Goal: Transaction & Acquisition: Purchase product/service

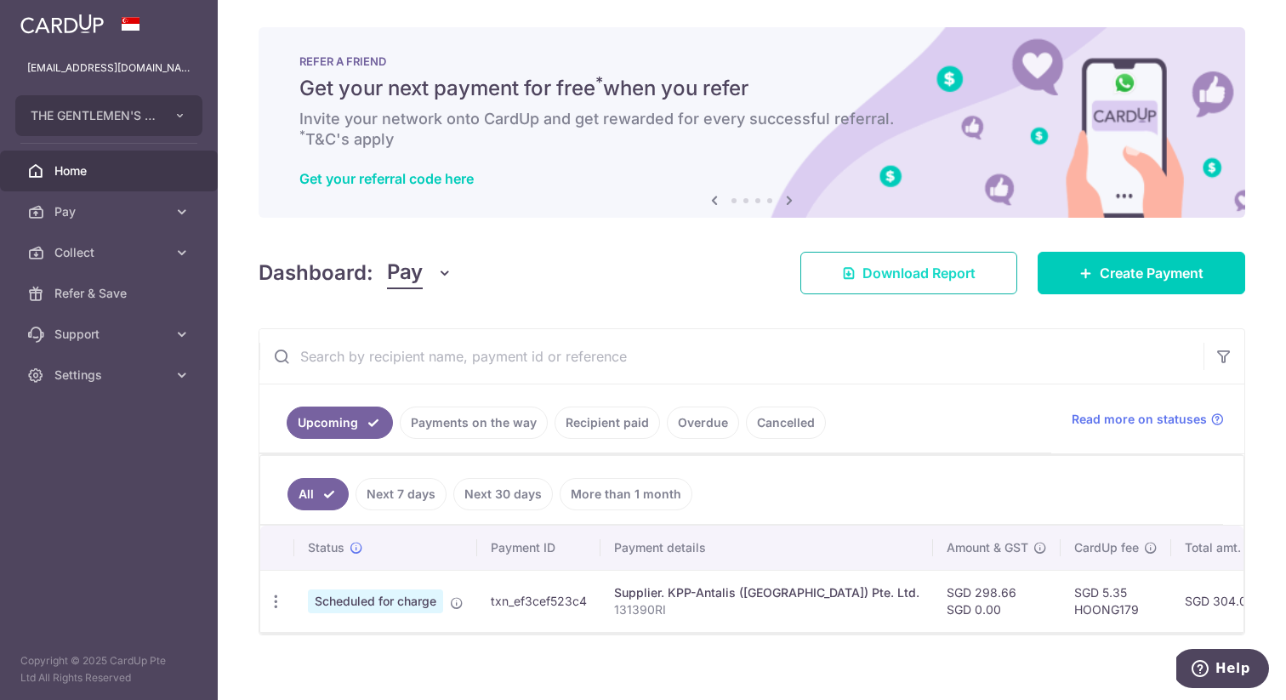
scroll to position [0, 298]
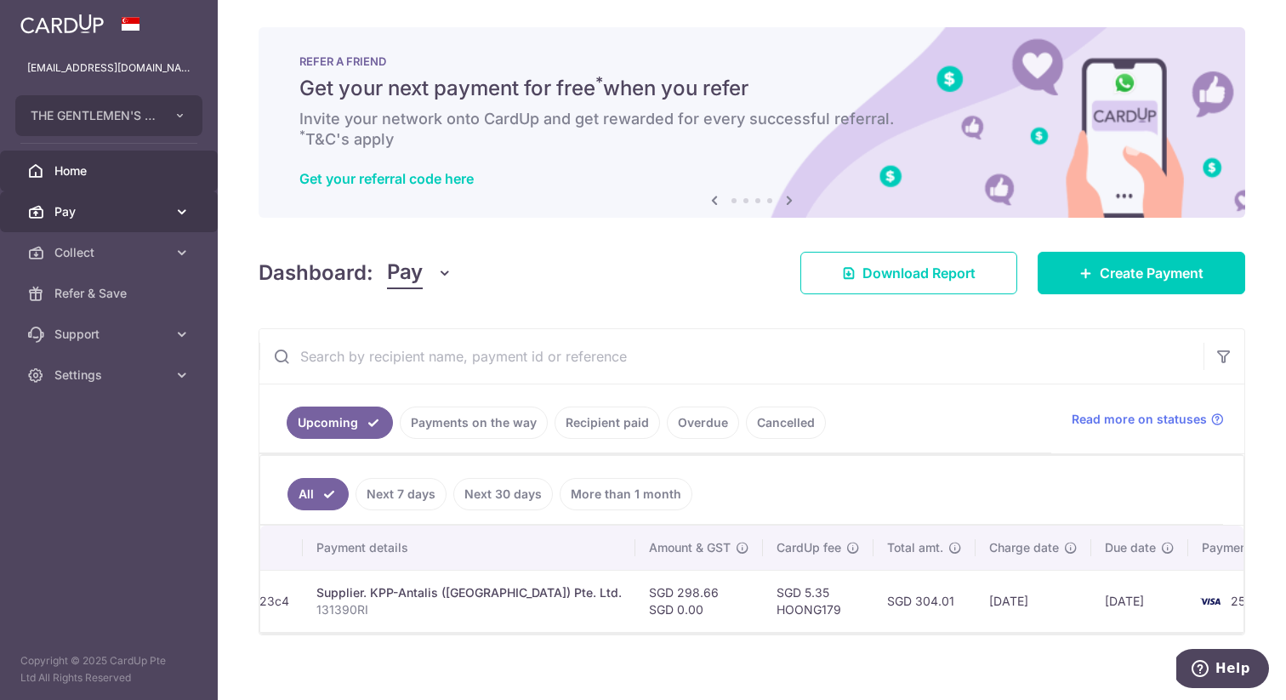
click at [111, 215] on span "Pay" at bounding box center [110, 211] width 112 height 17
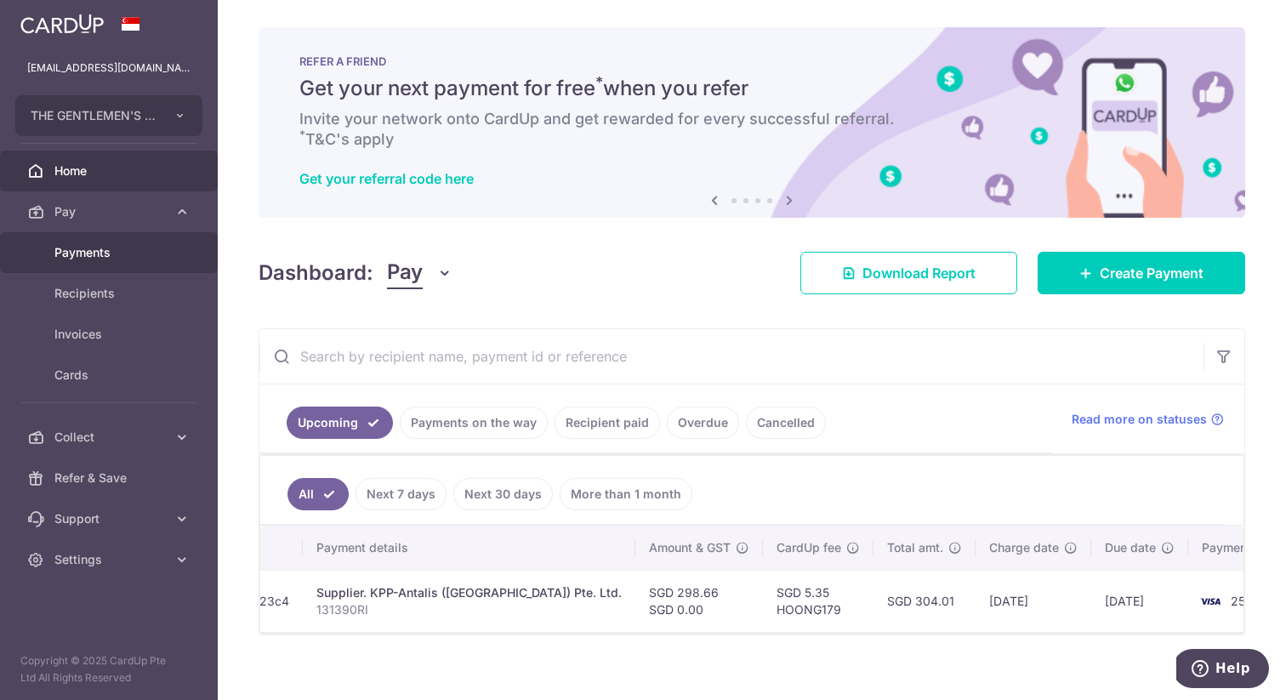
click at [82, 253] on span "Payments" at bounding box center [110, 252] width 112 height 17
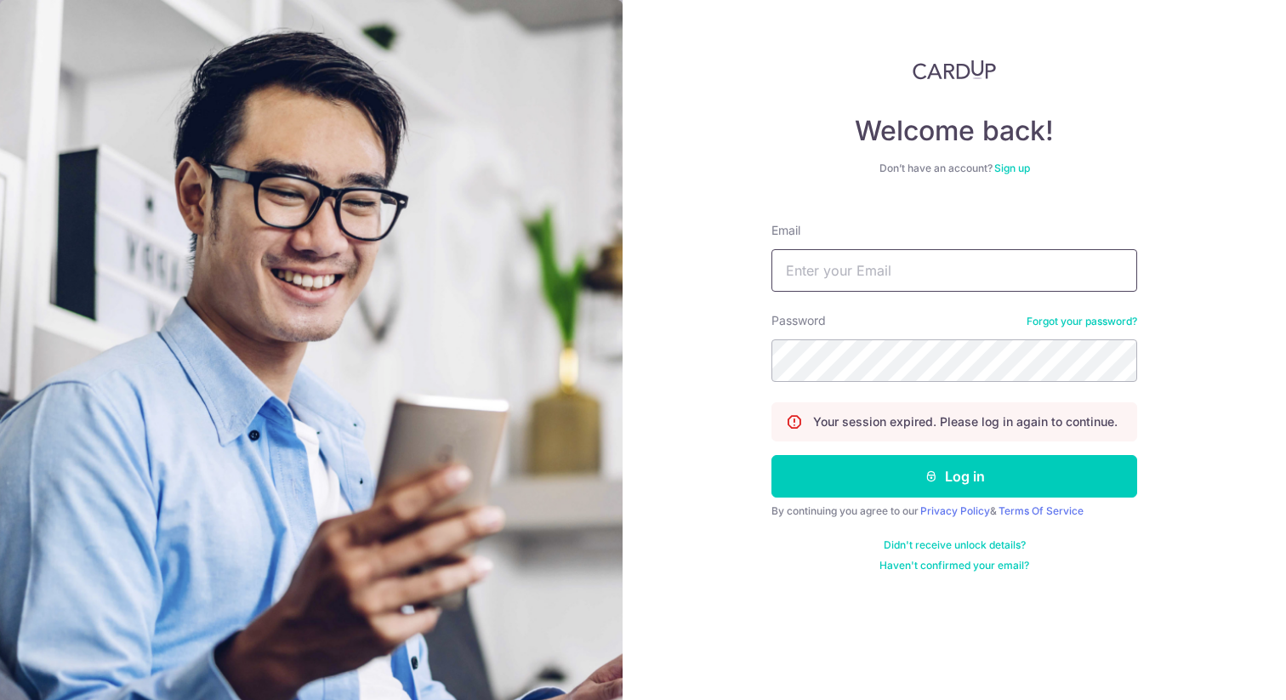
drag, startPoint x: 971, startPoint y: 288, endPoint x: 973, endPoint y: 252, distance: 36.6
click at [971, 287] on input "Email" at bounding box center [954, 270] width 366 height 43
click at [971, 249] on input "Email" at bounding box center [954, 270] width 366 height 43
type input "hoong@thegentlemensclan.com"
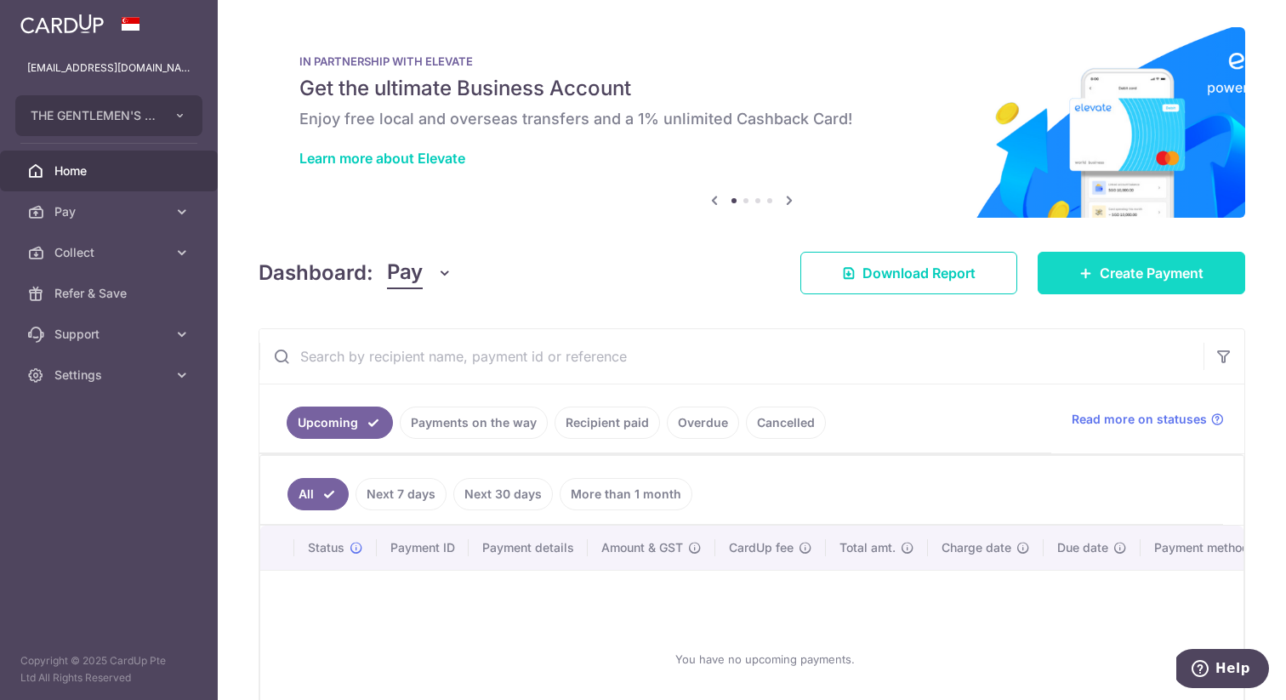
click at [1144, 275] on span "Create Payment" at bounding box center [1151, 273] width 104 height 20
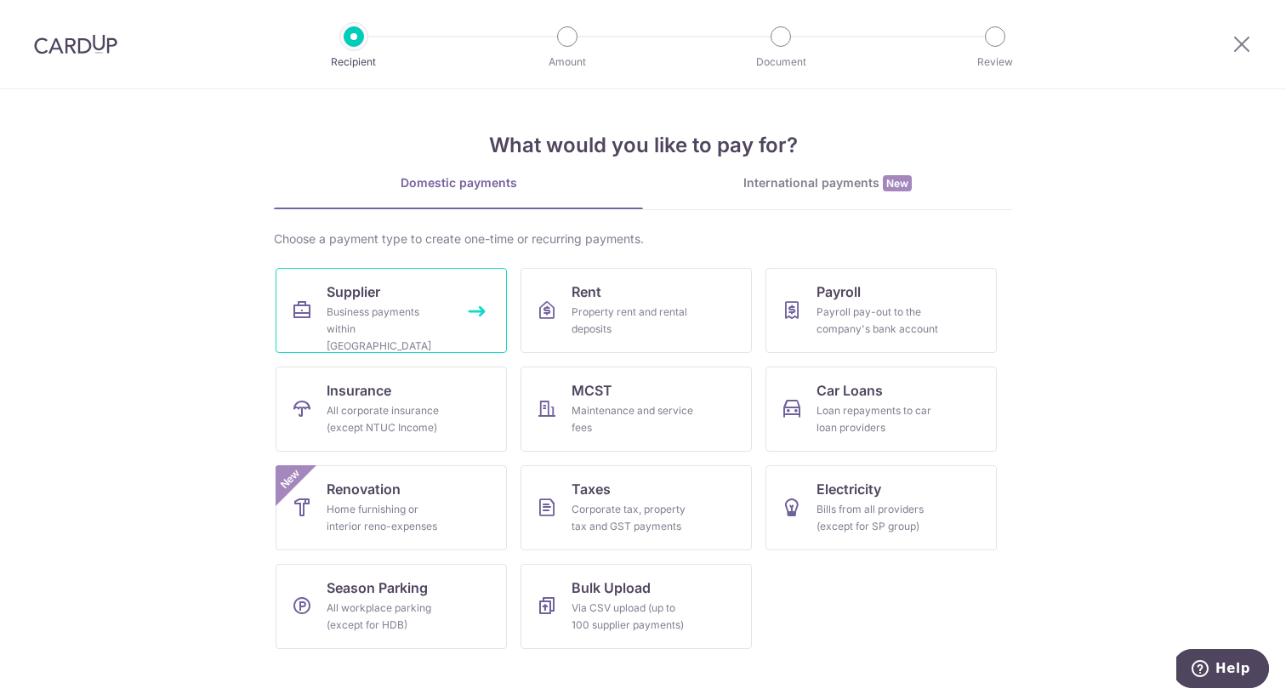
click at [446, 325] on div "Business payments within Singapore" at bounding box center [387, 329] width 122 height 51
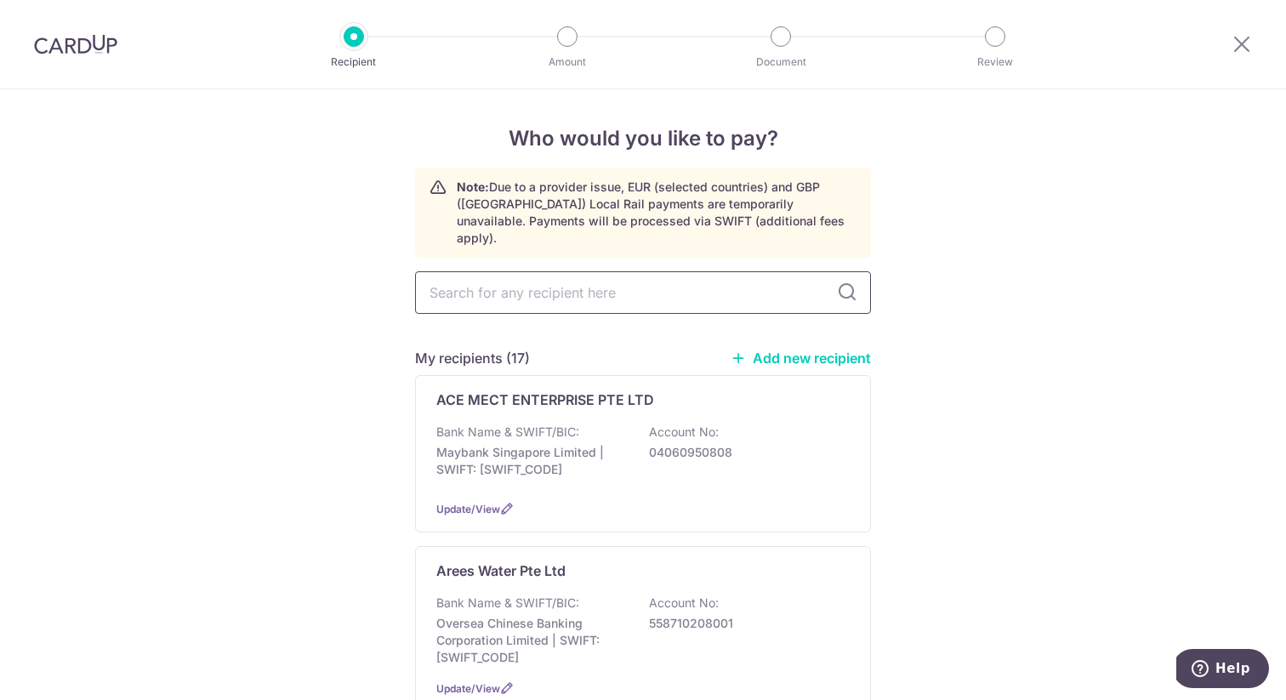
click at [570, 276] on input "text" at bounding box center [643, 292] width 456 height 43
type input "pioneer"
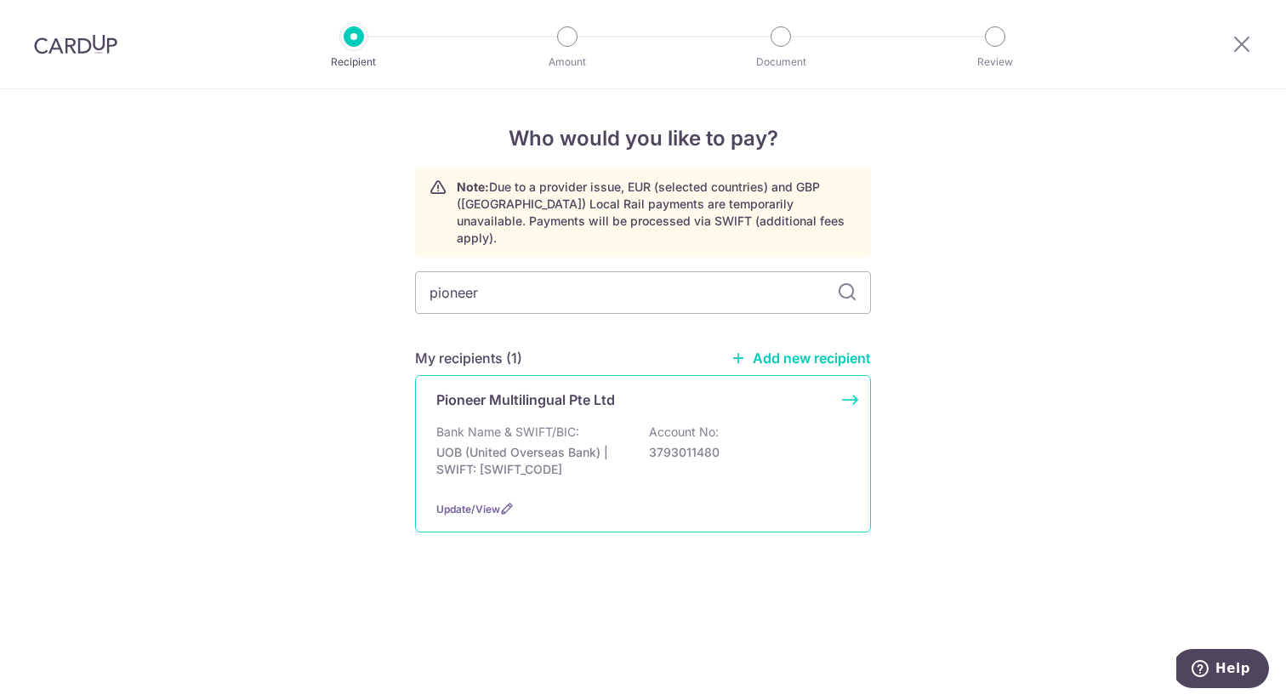
click at [582, 444] on p "UOB (United Overseas Bank) | SWIFT: UOVBSGSGXXX" at bounding box center [531, 461] width 190 height 34
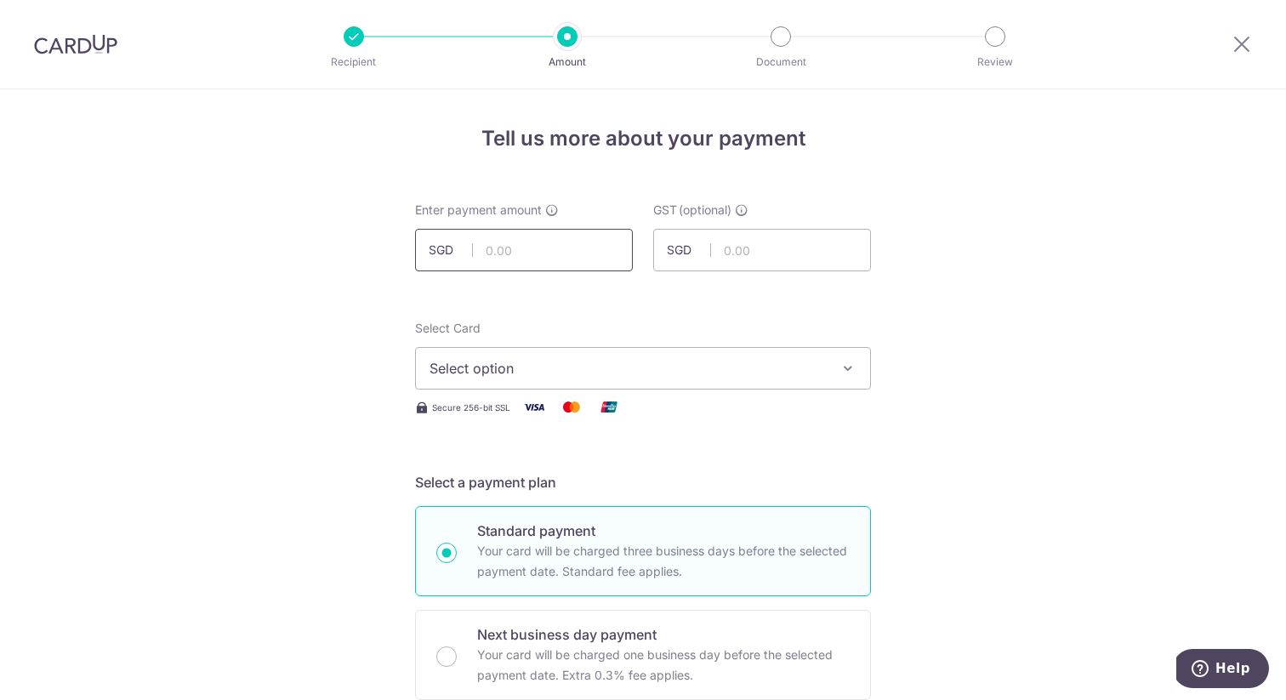
click at [533, 256] on input "text" at bounding box center [524, 250] width 218 height 43
type input "6"
type input "706.32"
click at [619, 362] on span "Select option" at bounding box center [627, 368] width 396 height 20
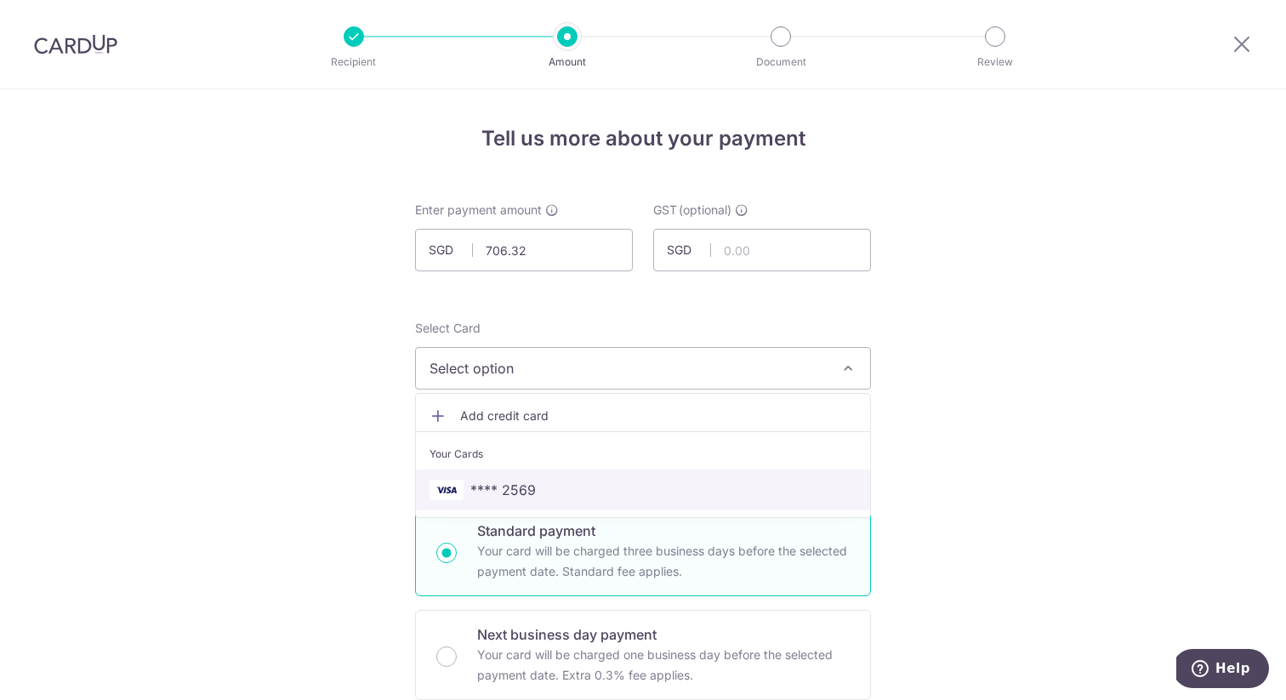
click at [581, 481] on span "**** 2569" at bounding box center [642, 490] width 427 height 20
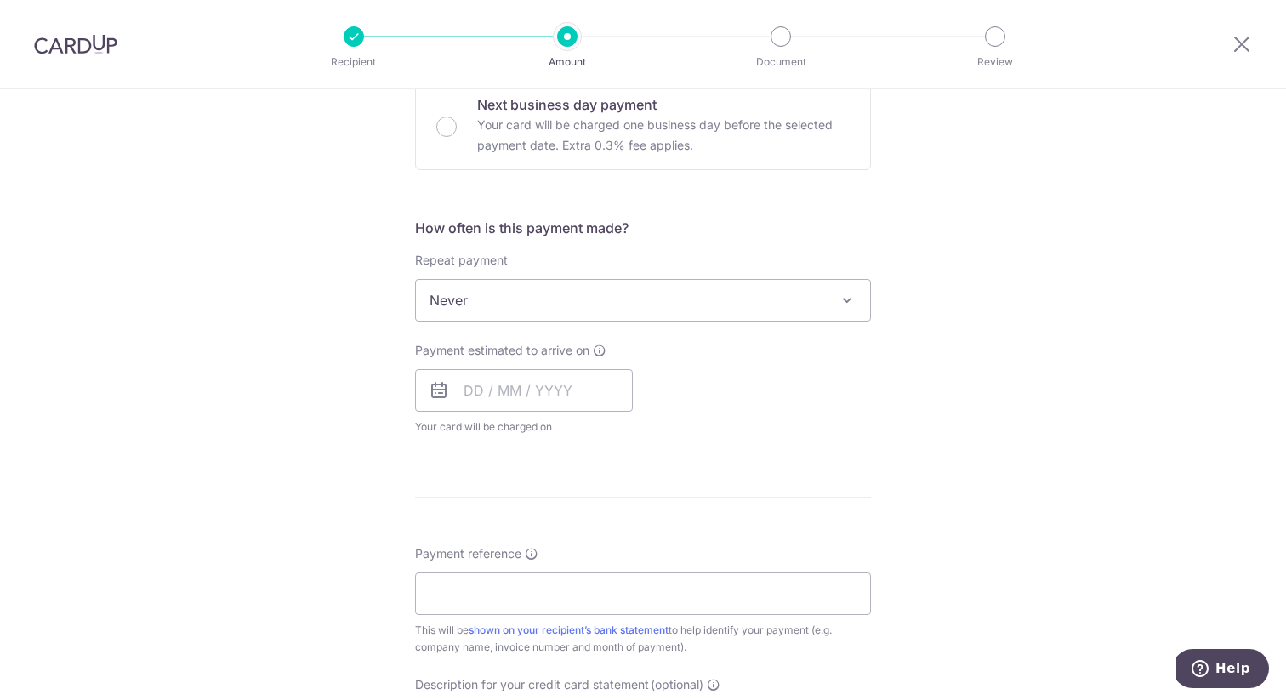
scroll to position [472, 0]
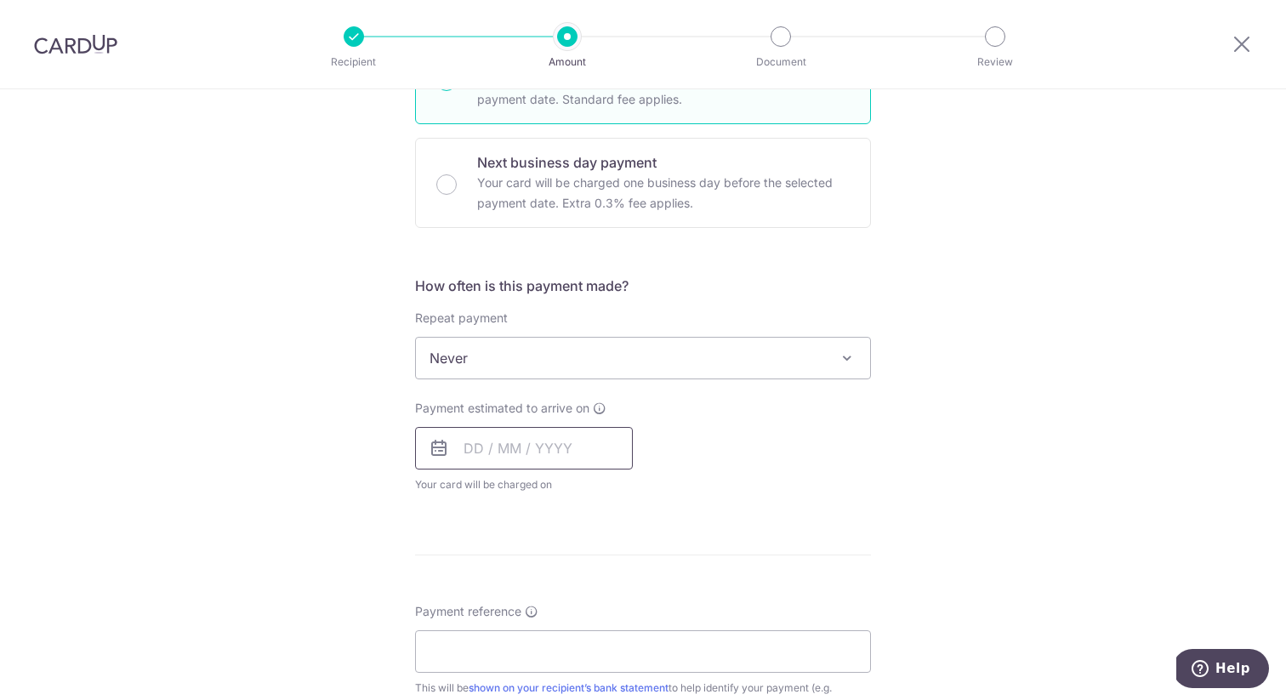
click at [560, 443] on input "text" at bounding box center [524, 448] width 218 height 43
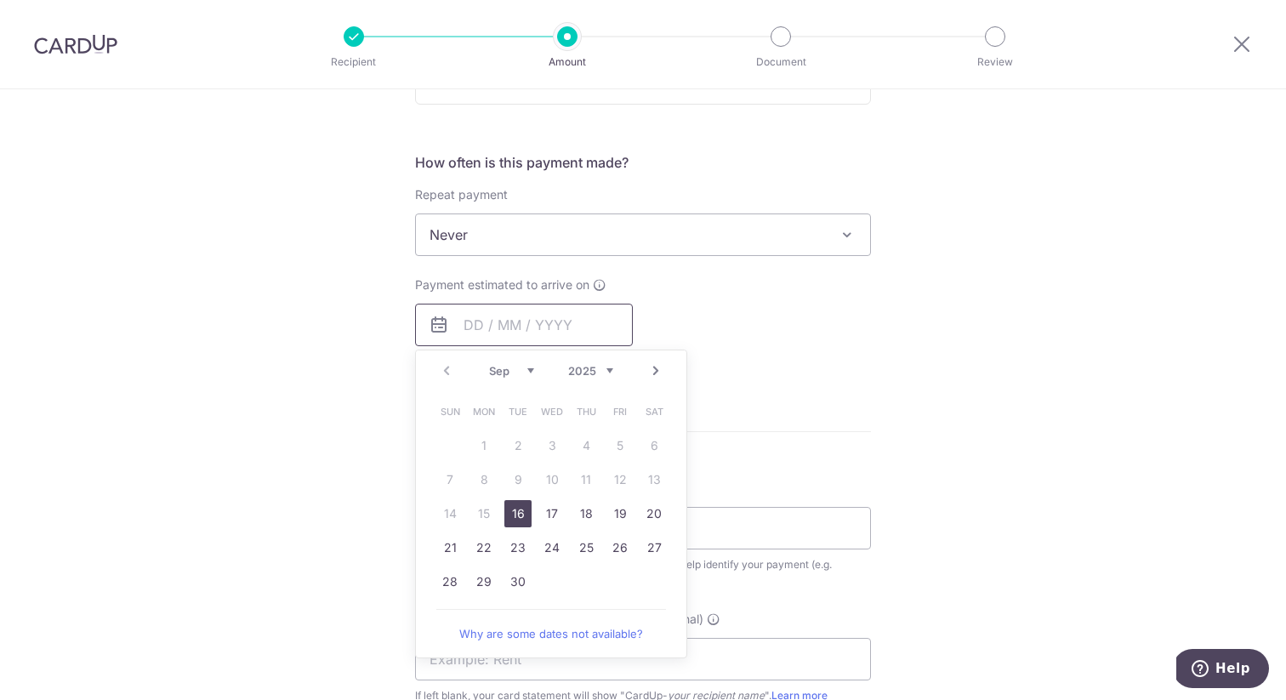
scroll to position [591, 0]
click at [508, 519] on link "16" at bounding box center [517, 517] width 27 height 27
type input "[DATE]"
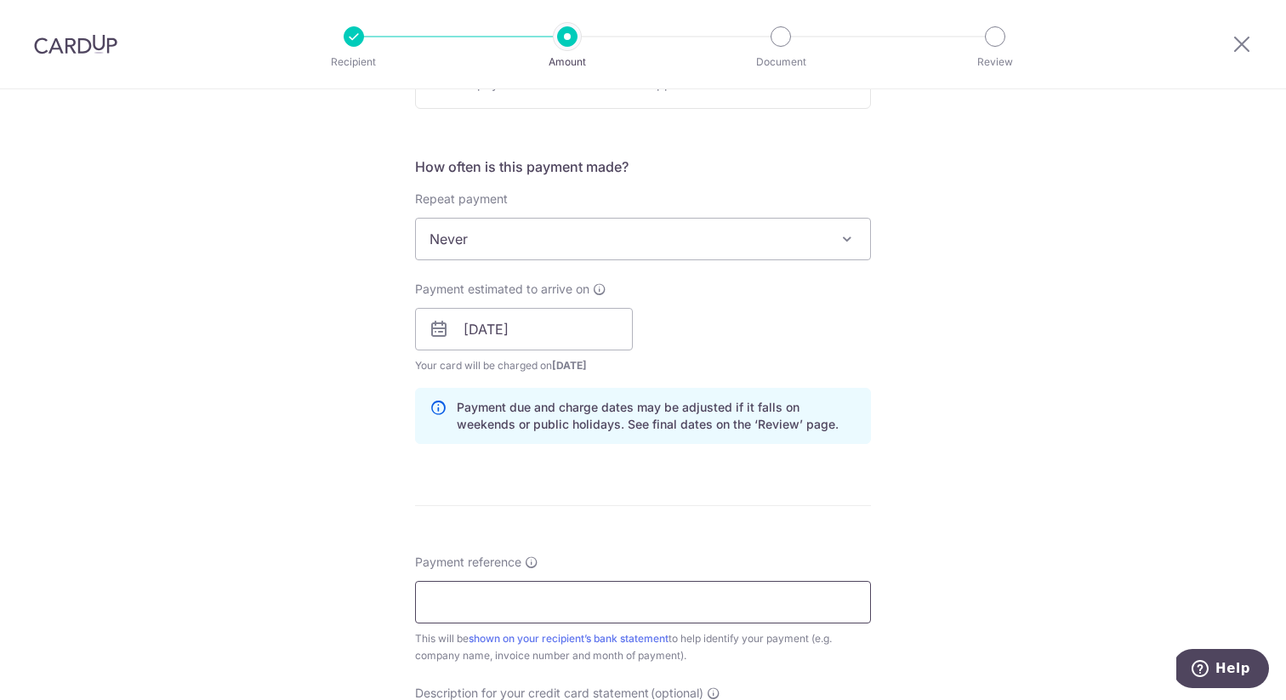
click at [582, 596] on input "Payment reference" at bounding box center [643, 602] width 456 height 43
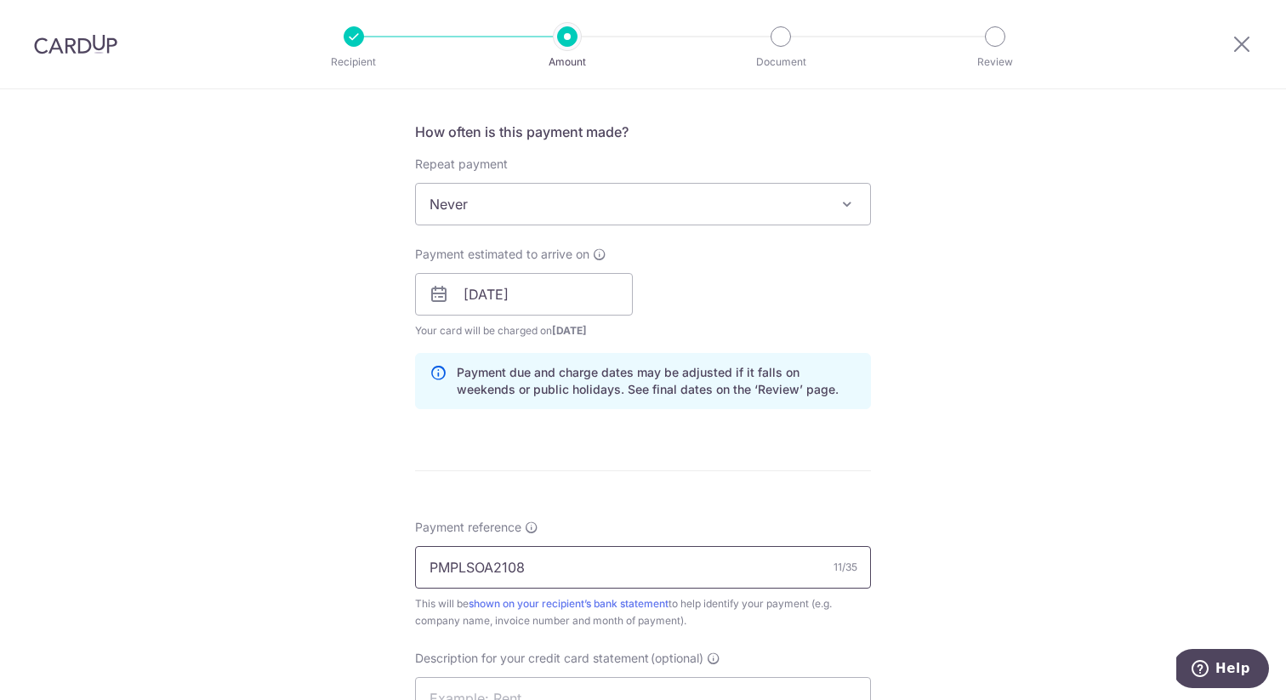
scroll to position [772, 0]
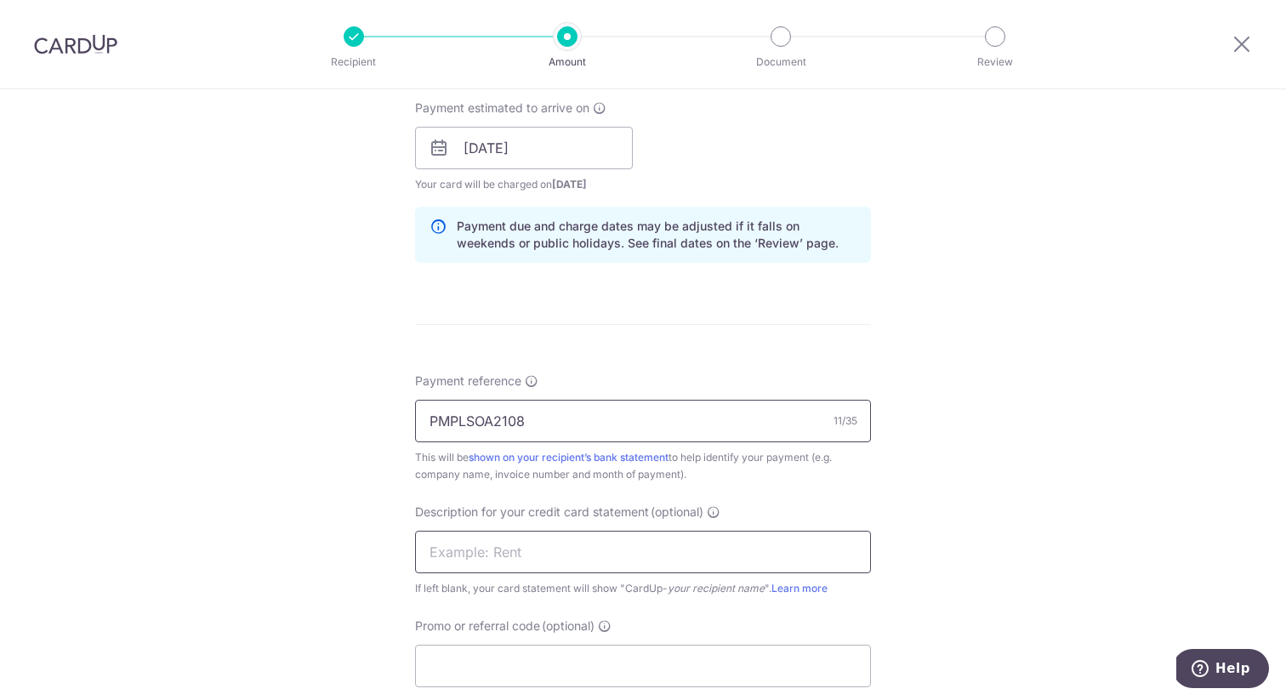
type input "PMPLSOA2108"
click at [670, 554] on input "text" at bounding box center [643, 552] width 456 height 43
paste input "PMPLSOA2108"
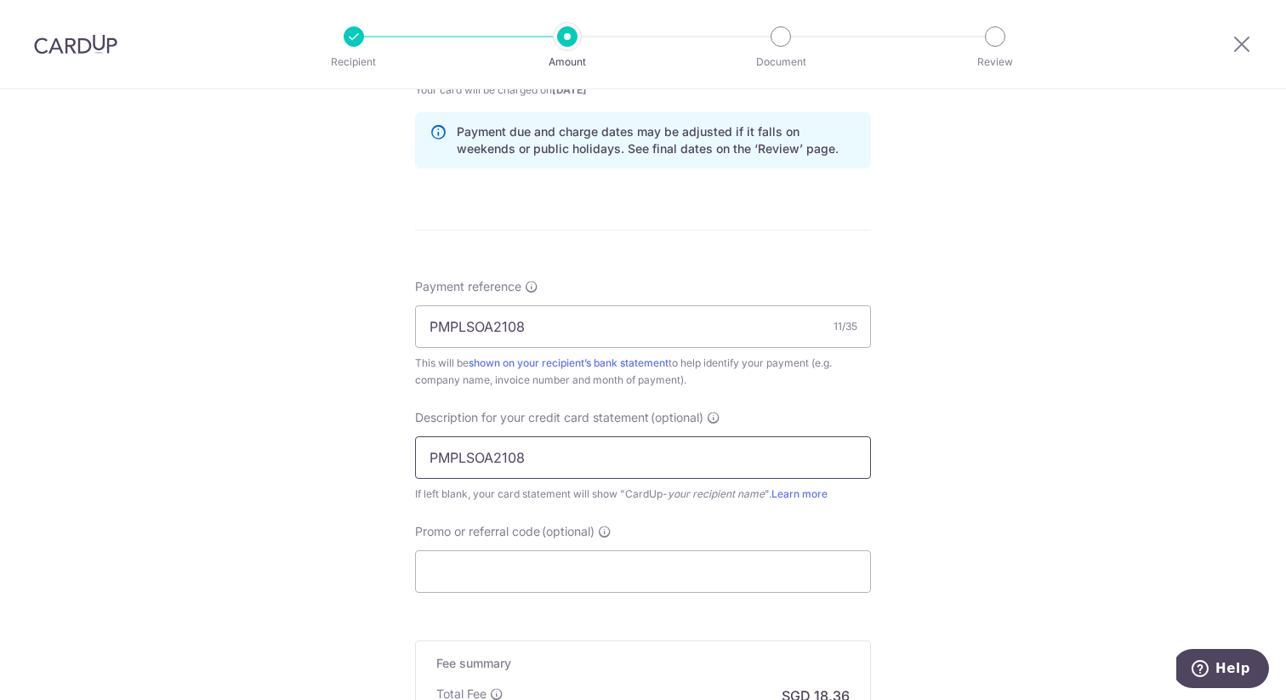
scroll to position [884, 0]
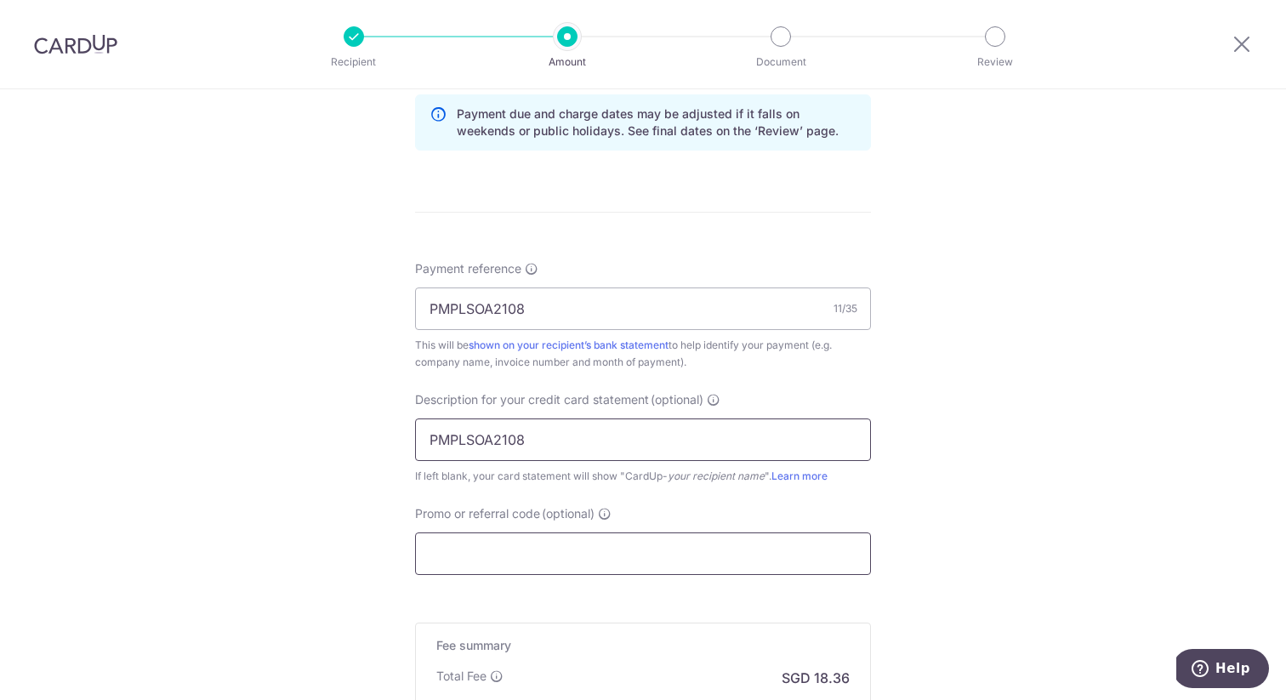
type input "PMPLSOA2108"
click at [606, 542] on input "Promo or referral code (optional)" at bounding box center [643, 553] width 456 height 43
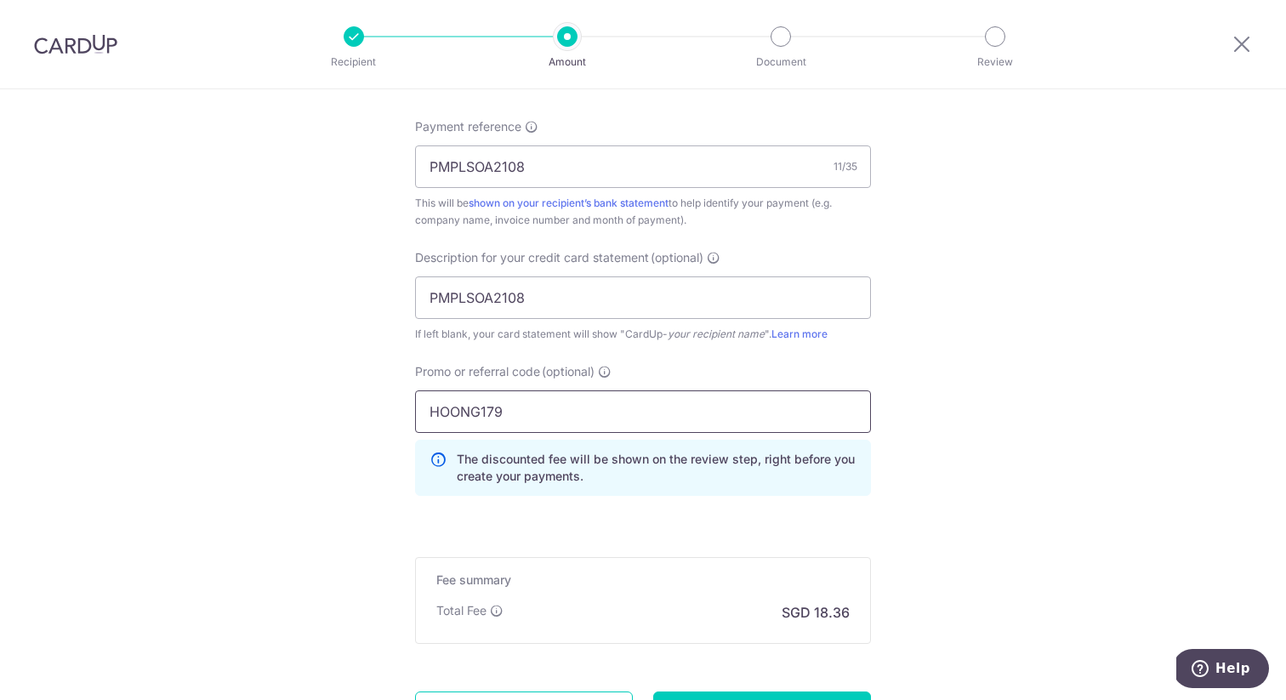
scroll to position [1188, 0]
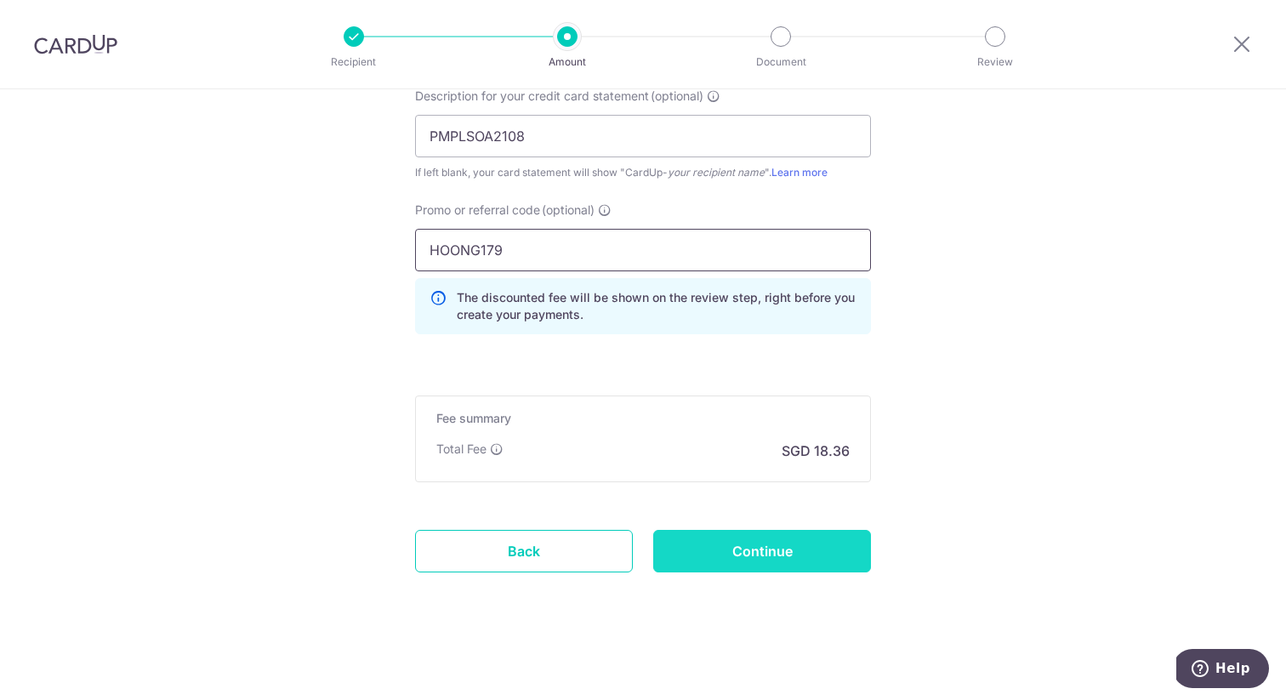
type input "HOONG179"
click at [768, 548] on input "Continue" at bounding box center [762, 551] width 218 height 43
type input "Create Schedule"
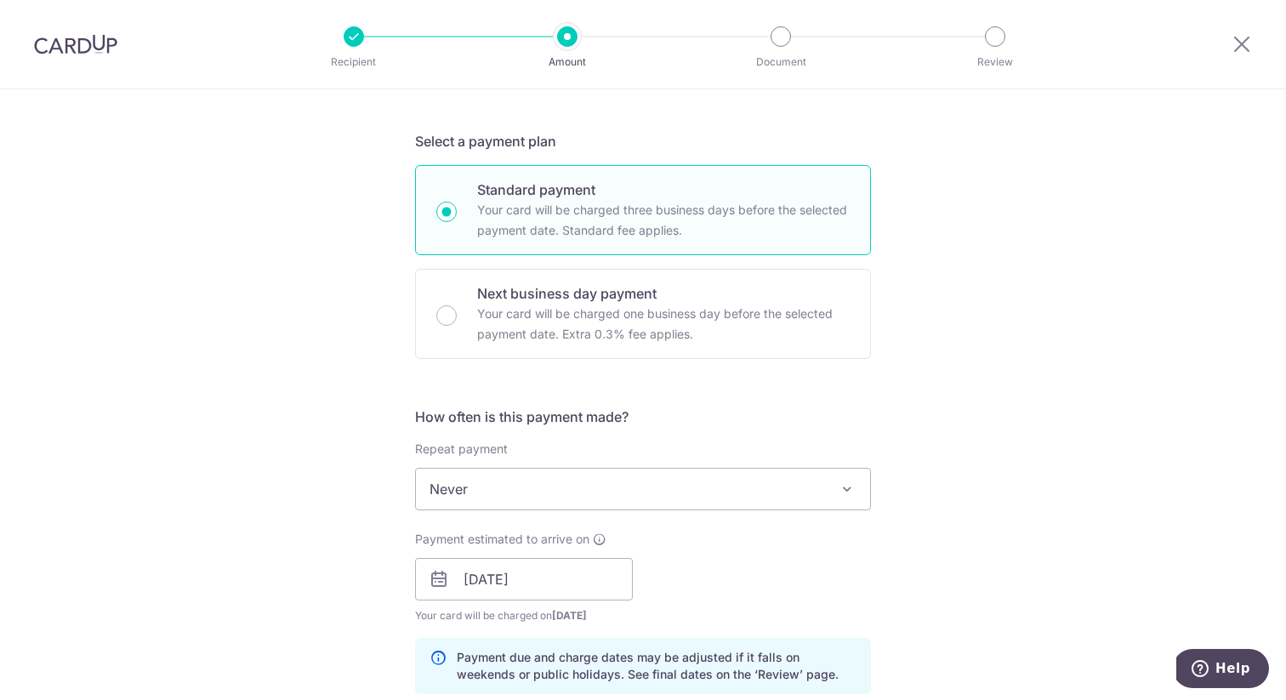
scroll to position [0, 0]
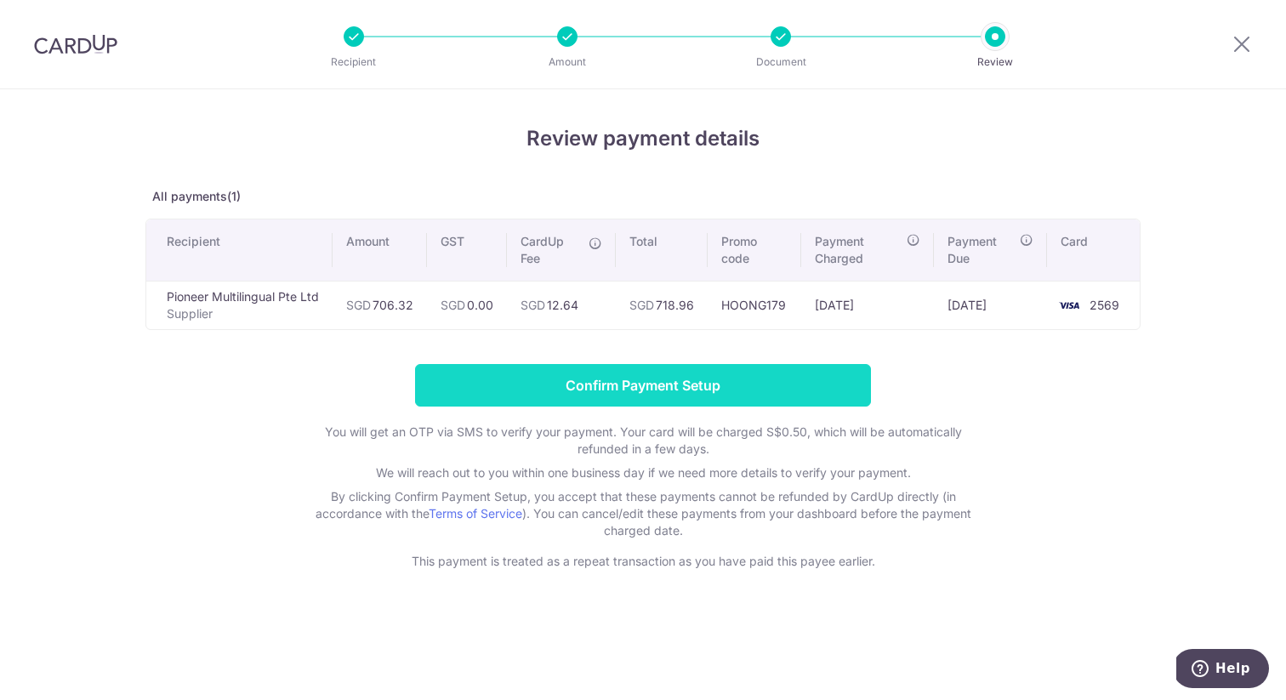
click at [702, 388] on input "Confirm Payment Setup" at bounding box center [643, 385] width 456 height 43
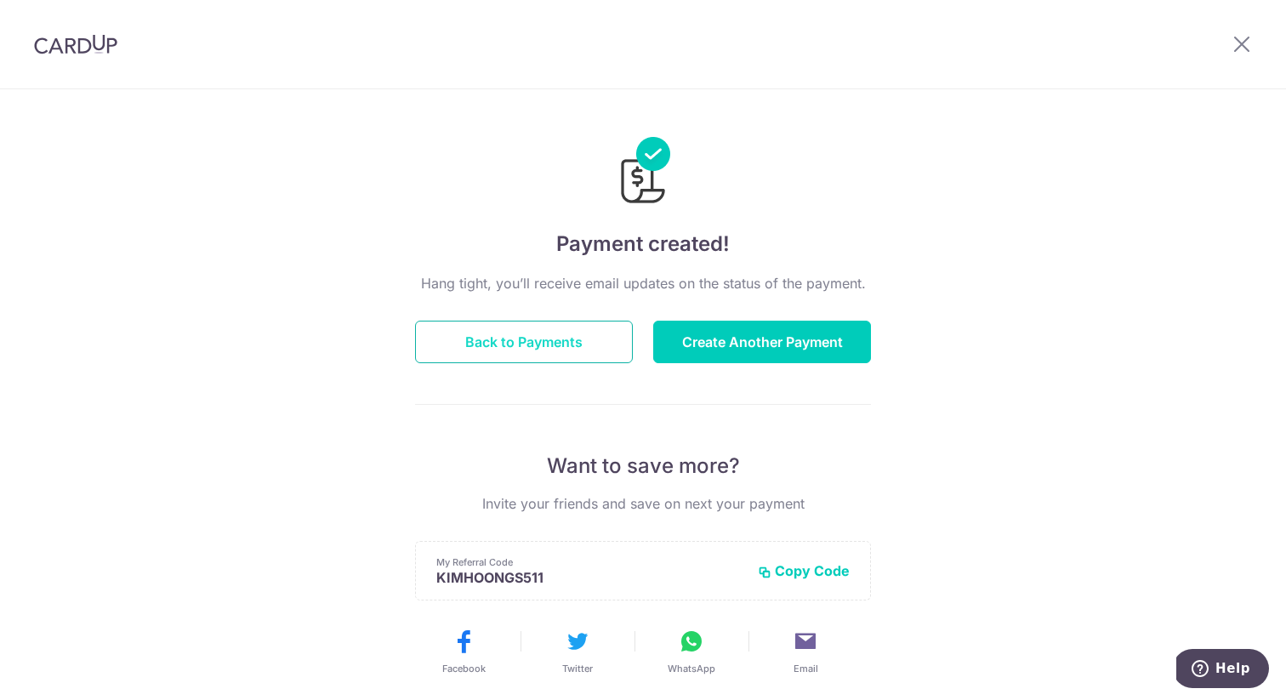
click at [569, 338] on button "Back to Payments" at bounding box center [524, 342] width 218 height 43
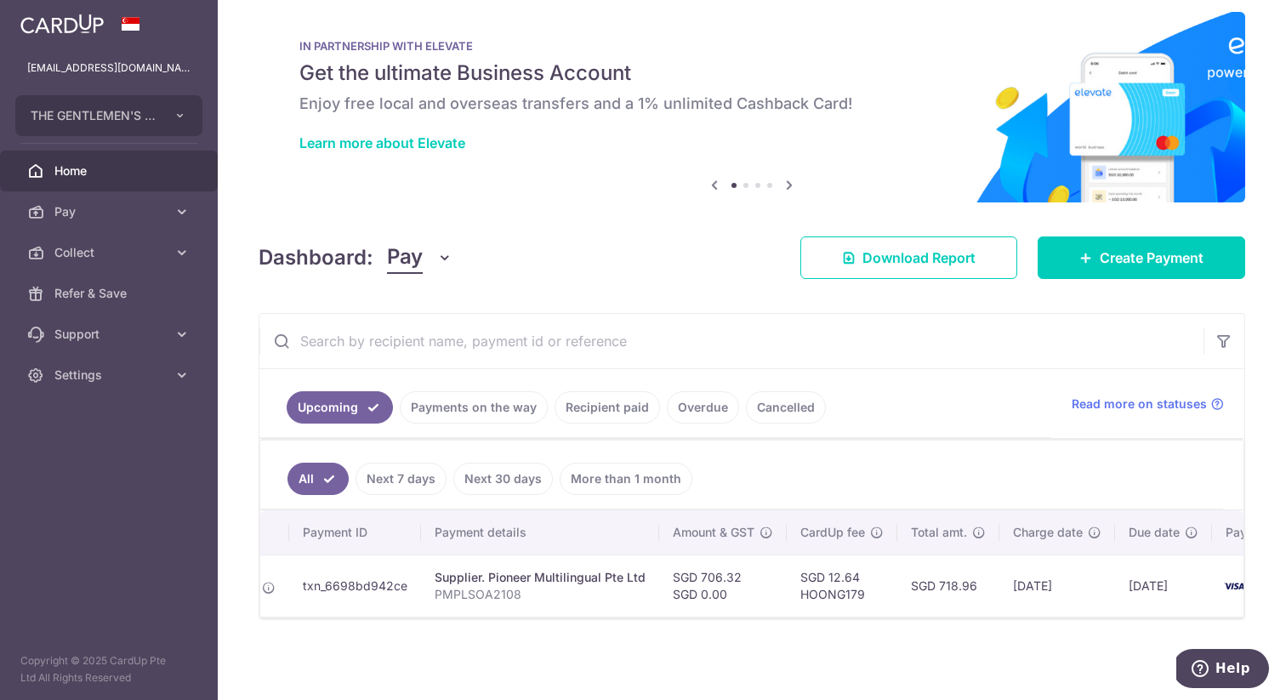
scroll to position [0, 200]
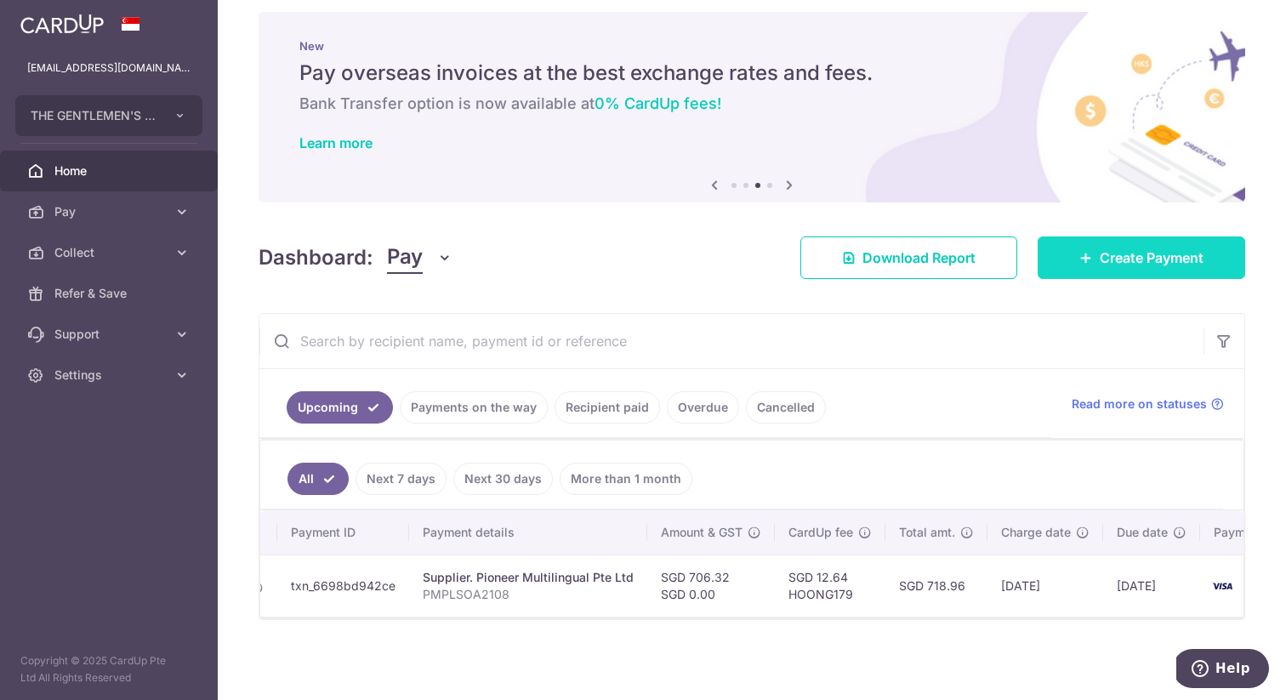
click at [1177, 251] on span "Create Payment" at bounding box center [1151, 257] width 104 height 20
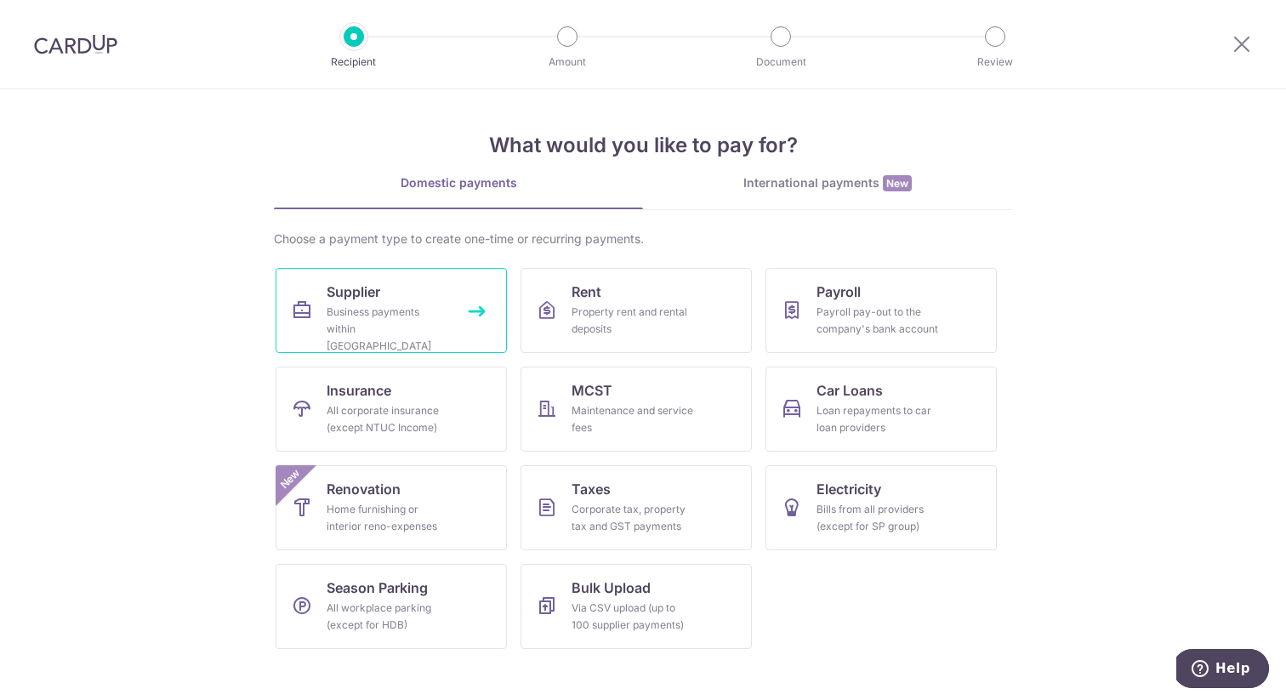
click at [343, 315] on div "Business payments within Singapore" at bounding box center [387, 329] width 122 height 51
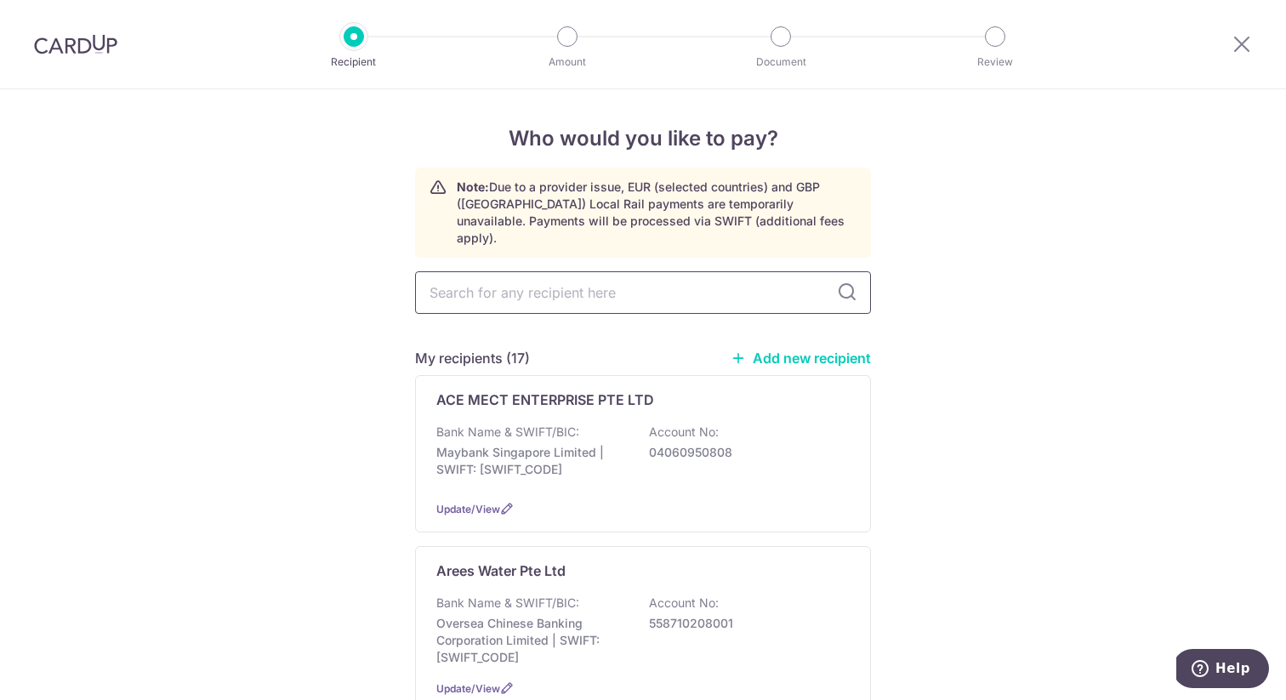
click at [639, 289] on input "text" at bounding box center [643, 292] width 456 height 43
type input "rj"
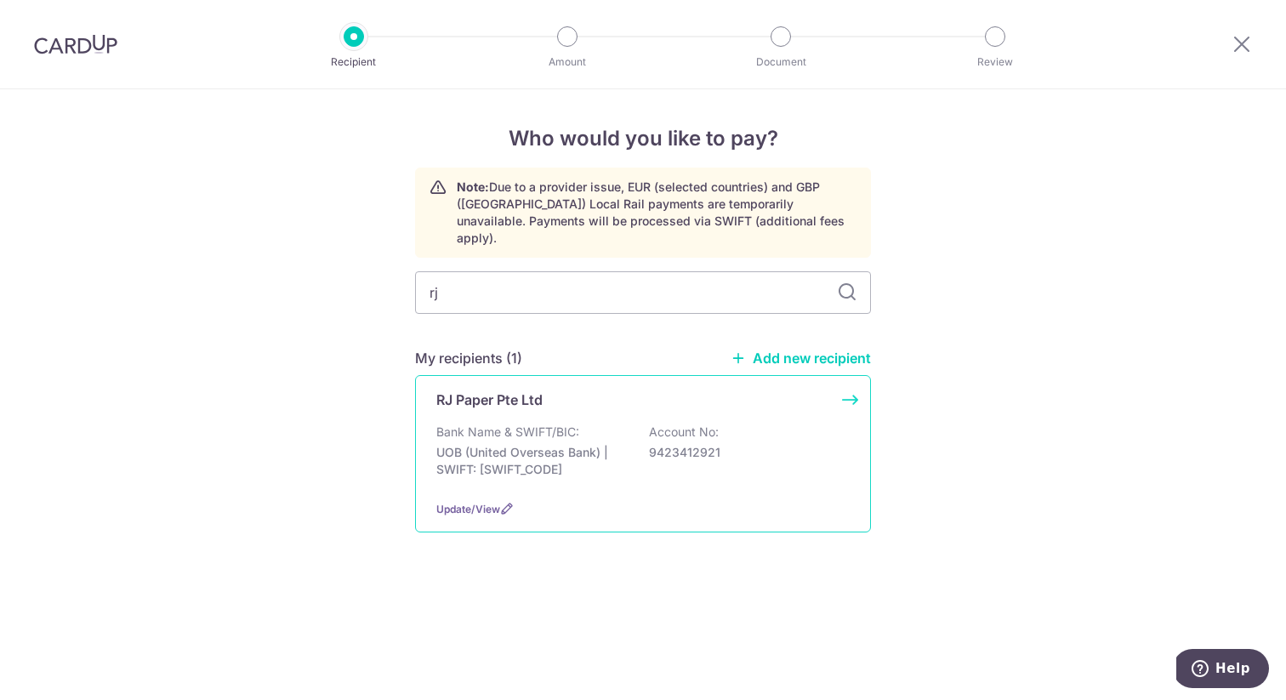
click at [641, 425] on div "Bank Name & SWIFT/BIC: UOB (United Overseas Bank) | SWIFT: UOVBSGSGXXX Account …" at bounding box center [642, 454] width 413 height 63
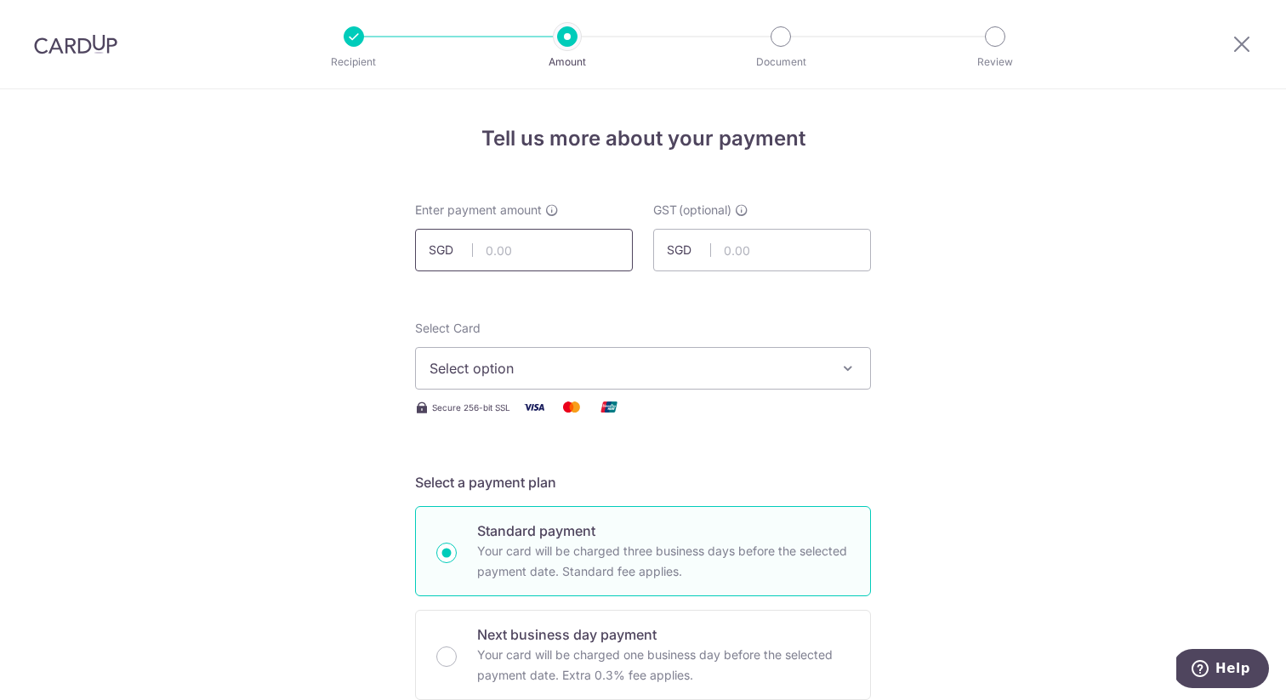
click at [524, 249] on input "text" at bounding box center [524, 250] width 218 height 43
type input "8"
type input "724.27"
click at [507, 371] on span "Select option" at bounding box center [627, 368] width 396 height 20
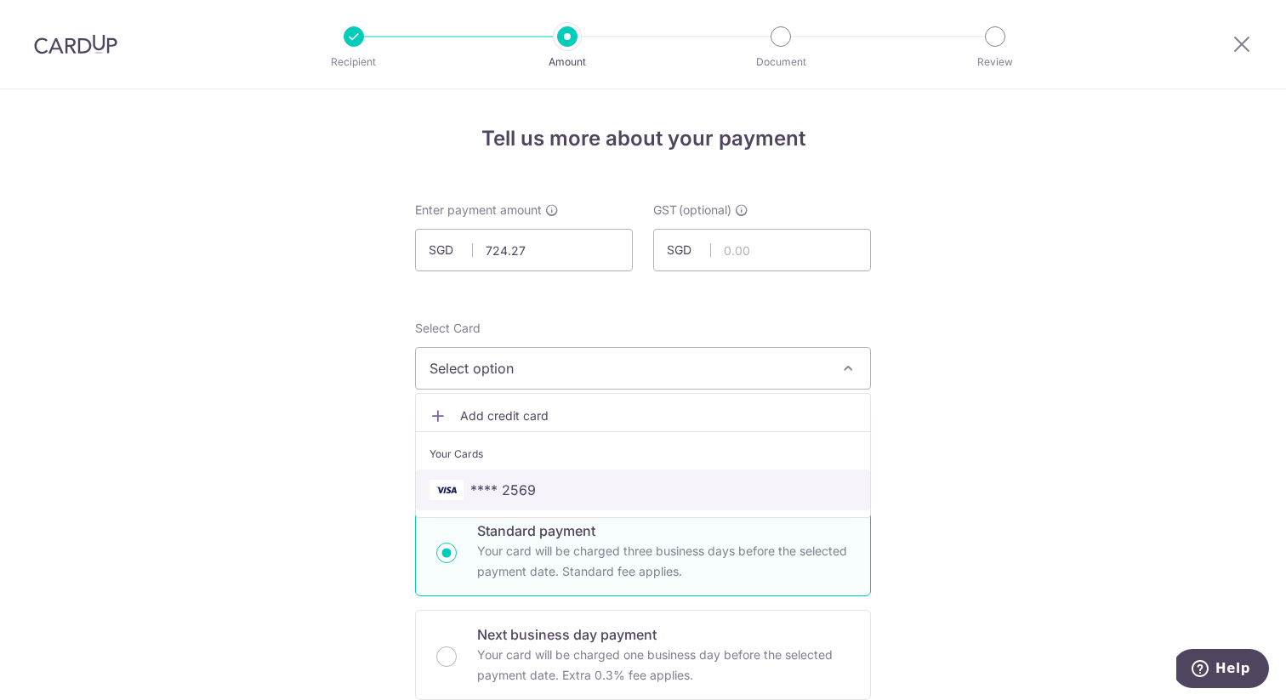
click at [526, 496] on span "**** 2569" at bounding box center [502, 490] width 65 height 20
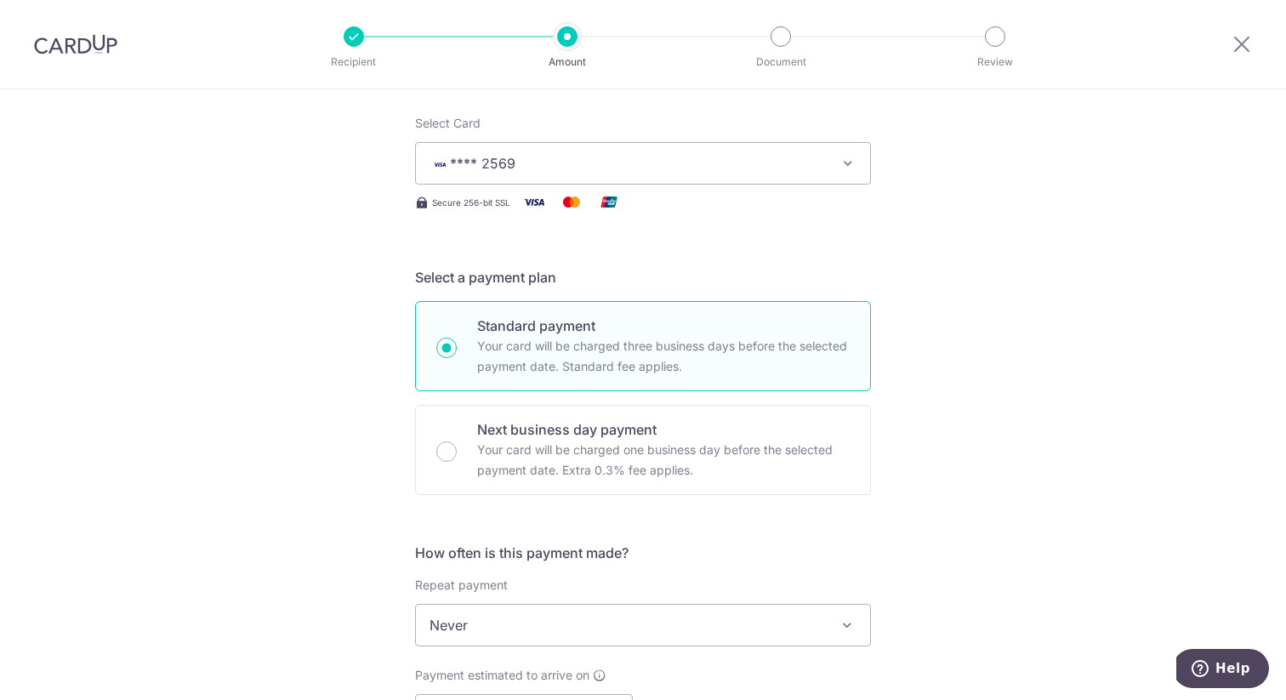
scroll to position [425, 0]
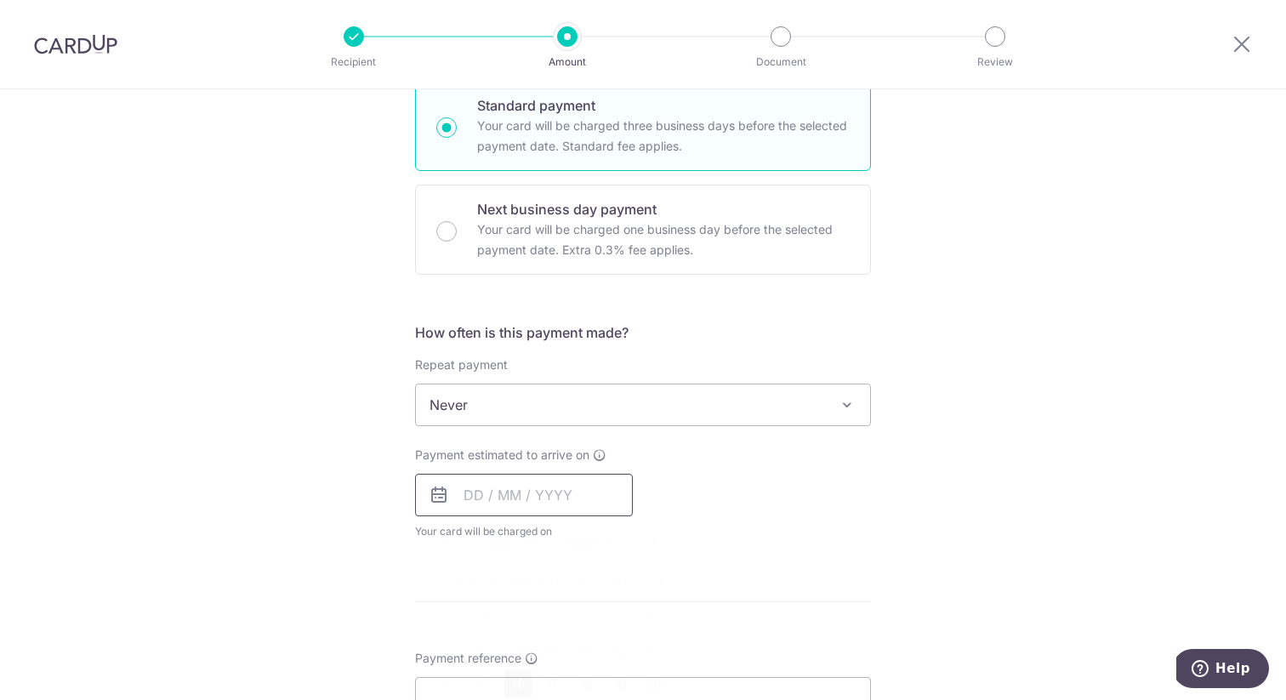
click at [561, 496] on input "text" at bounding box center [524, 495] width 218 height 43
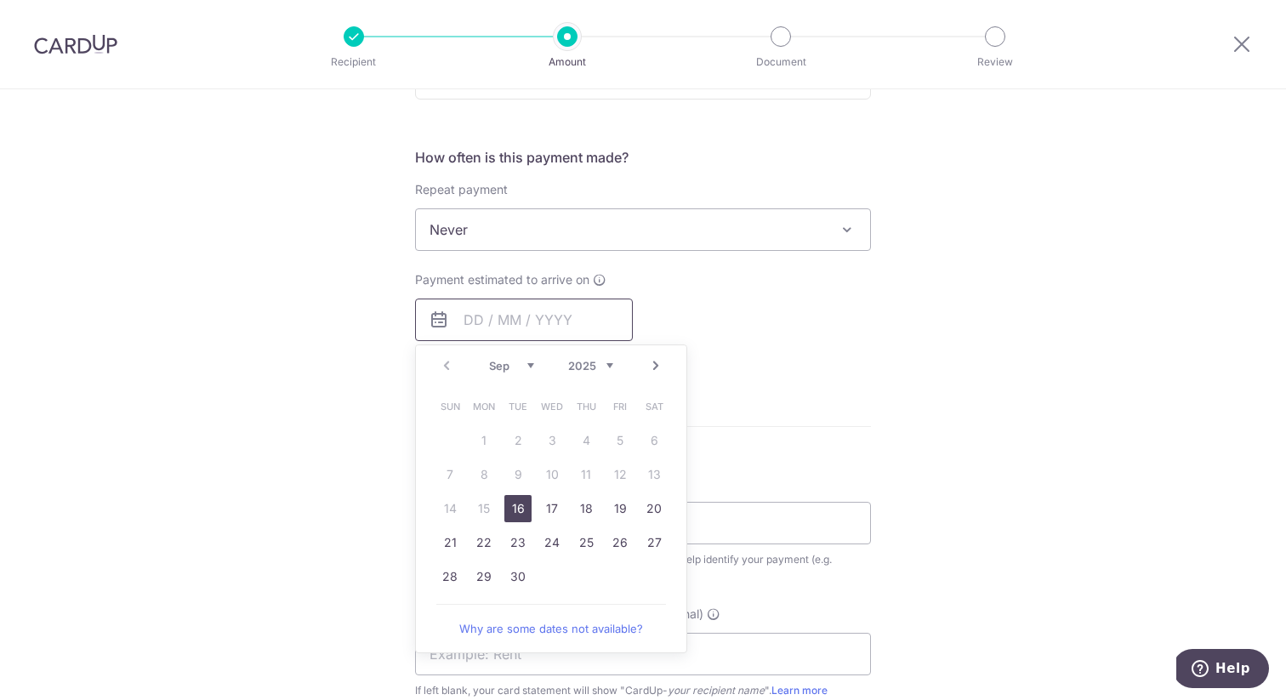
scroll to position [598, 0]
click at [519, 511] on link "16" at bounding box center [517, 510] width 27 height 27
type input "[DATE]"
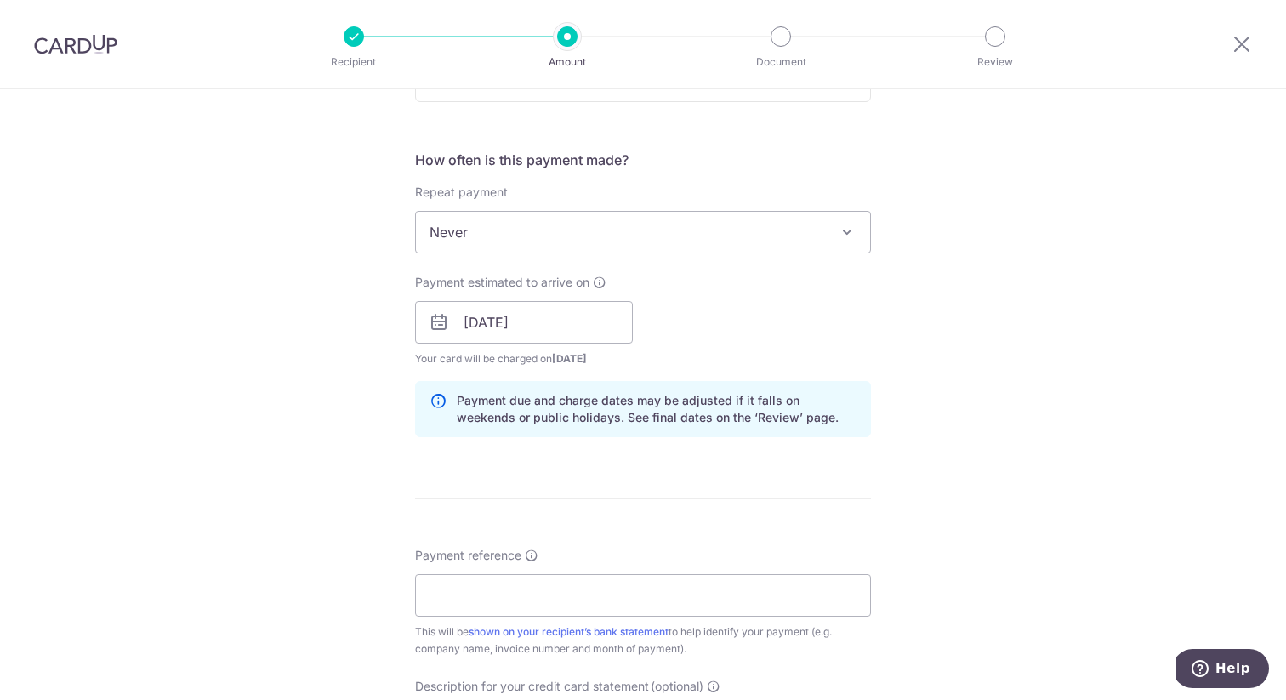
scroll to position [644, 0]
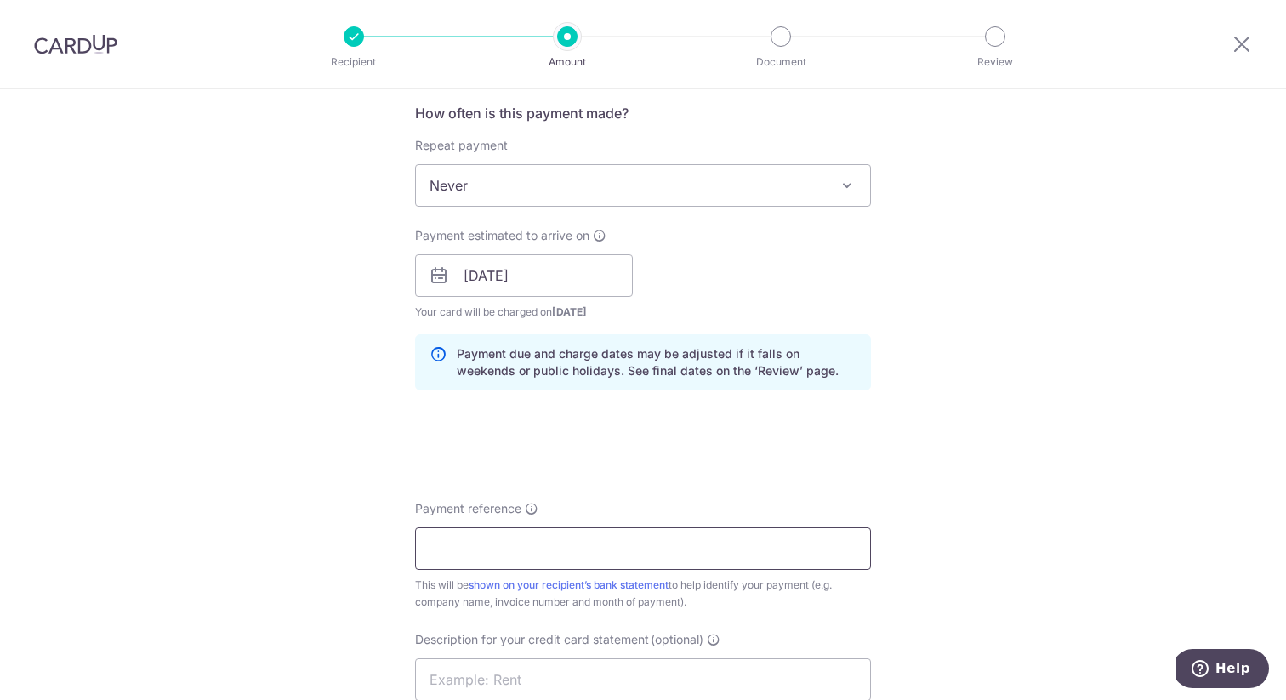
click at [708, 548] on input "Payment reference" at bounding box center [643, 548] width 456 height 43
type input "RJ202508Payment"
click at [637, 661] on input "text" at bounding box center [643, 679] width 456 height 43
paste input "RJ202508Payment"
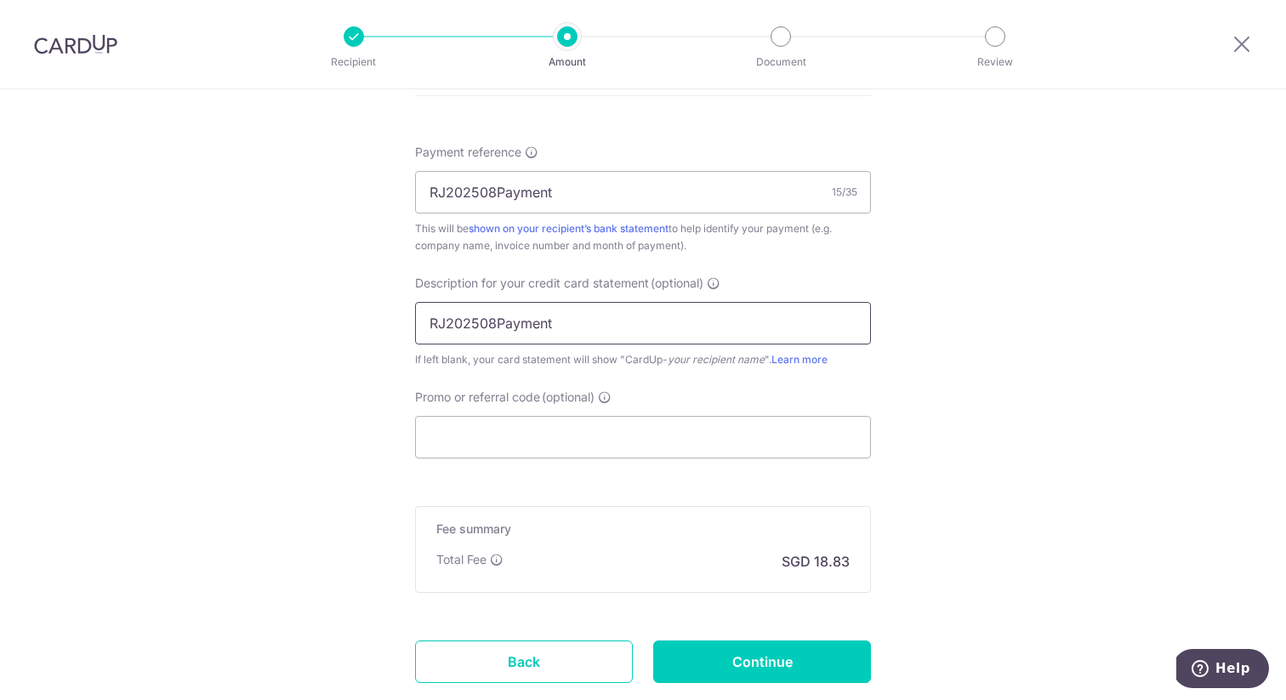
scroll to position [1024, 0]
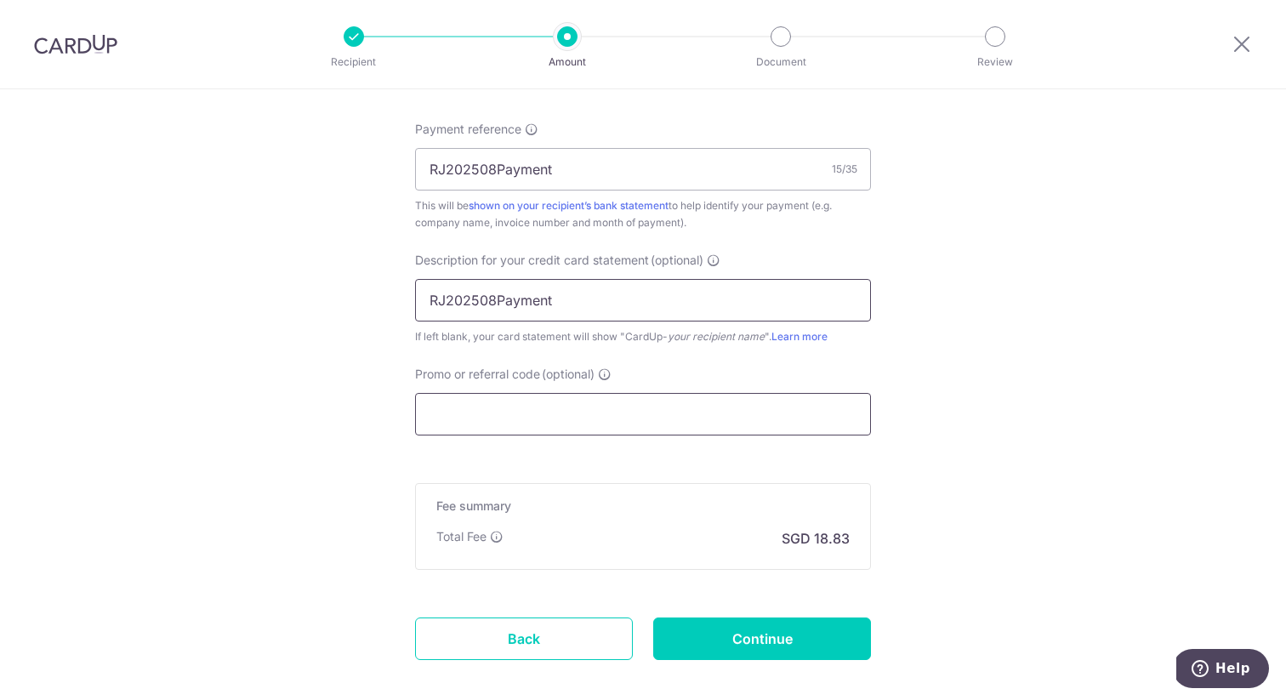
type input "RJ202508Payment"
click at [639, 417] on input "Promo or referral code (optional)" at bounding box center [643, 414] width 456 height 43
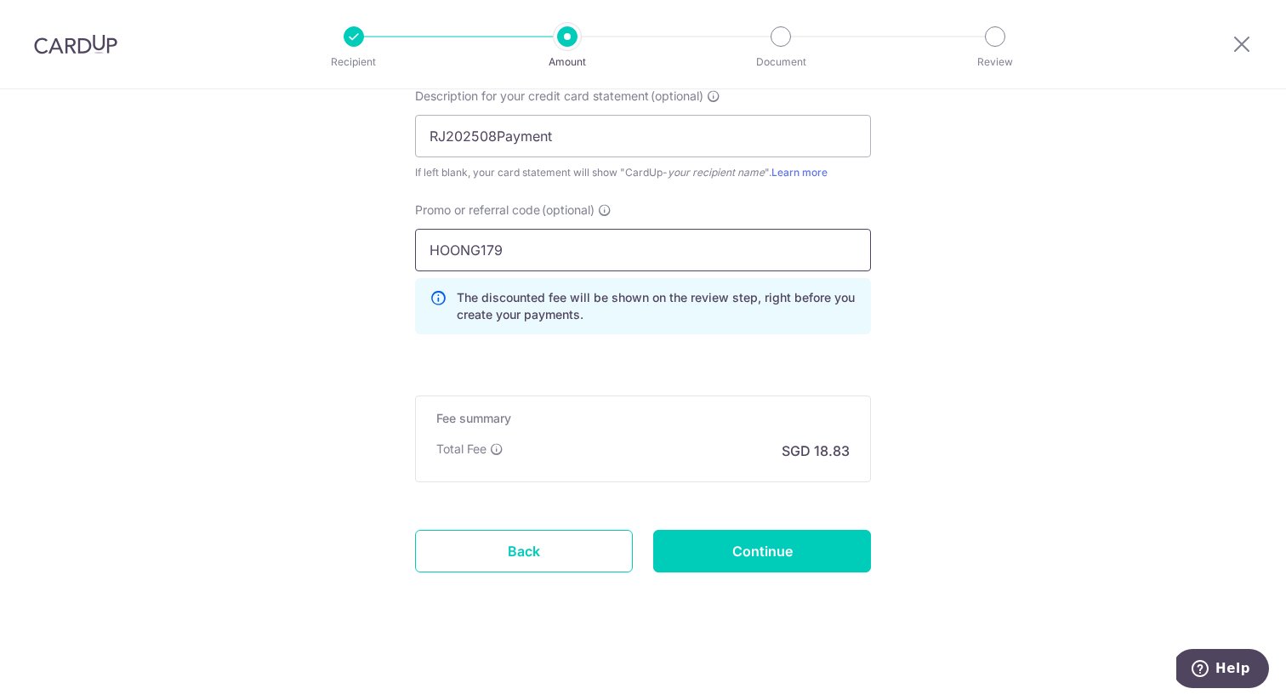
scroll to position [1183, 0]
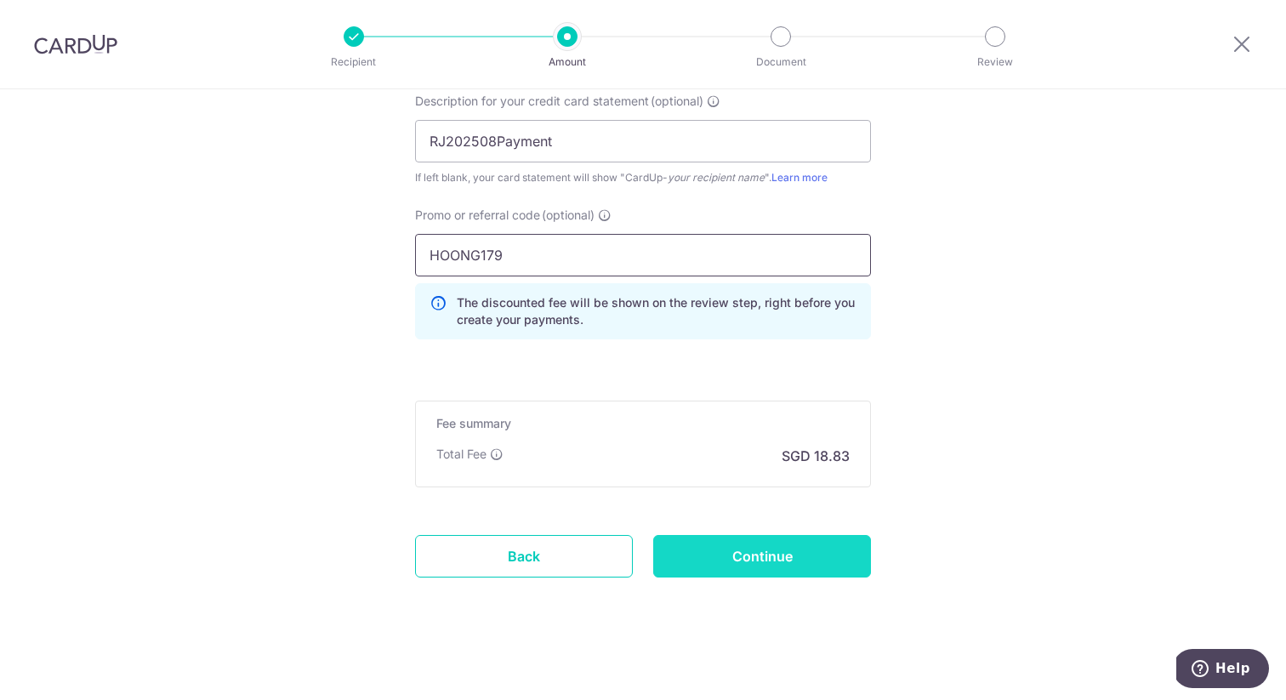
type input "HOONG179"
click at [804, 563] on input "Continue" at bounding box center [762, 556] width 218 height 43
type input "Create Schedule"
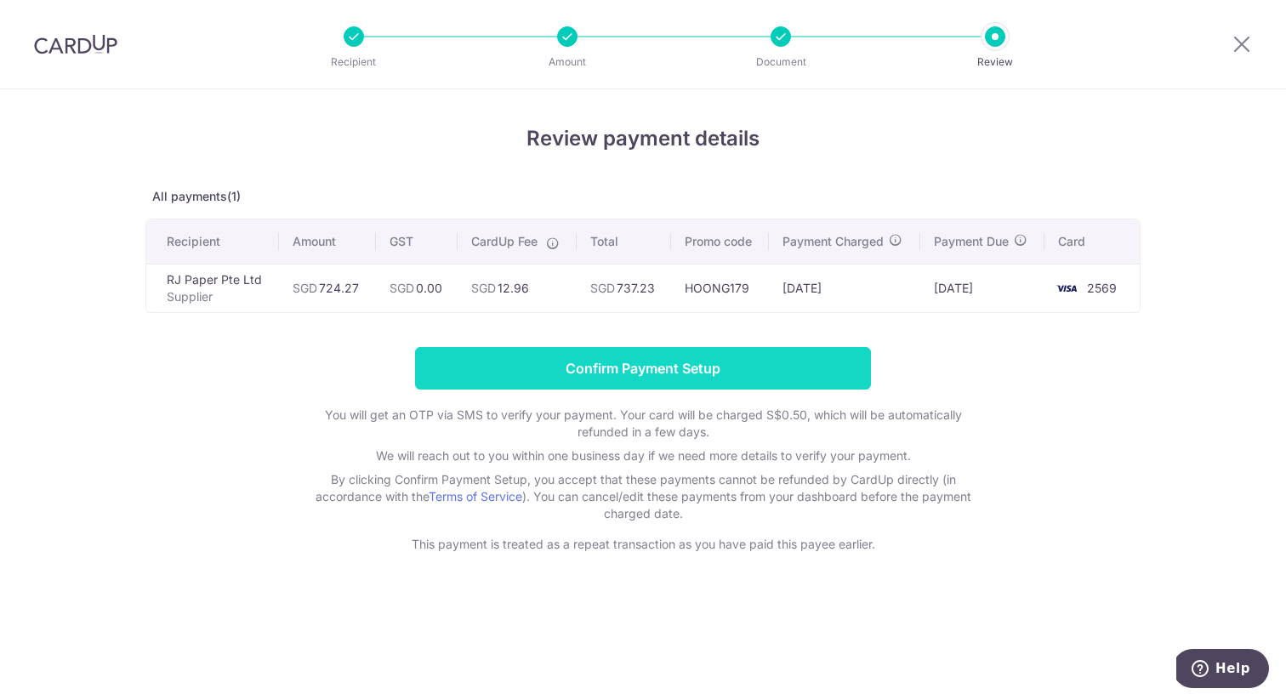
click at [692, 362] on input "Confirm Payment Setup" at bounding box center [643, 368] width 456 height 43
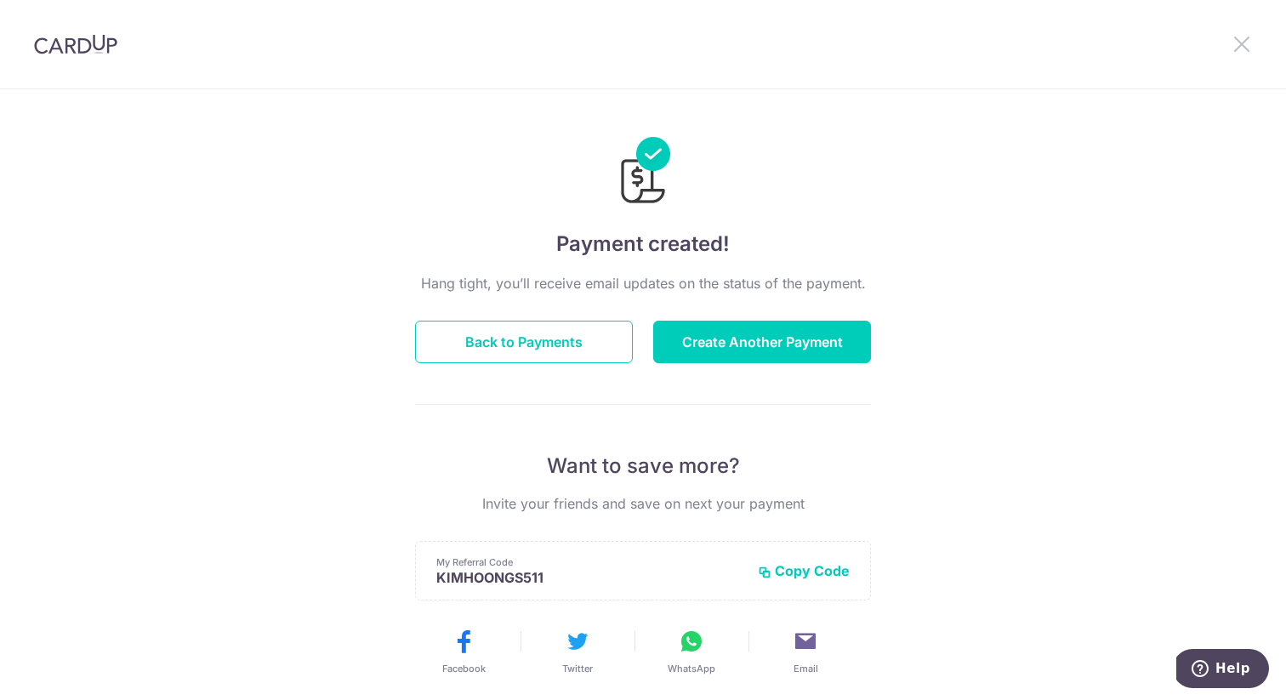
click at [1239, 49] on icon at bounding box center [1241, 43] width 20 height 21
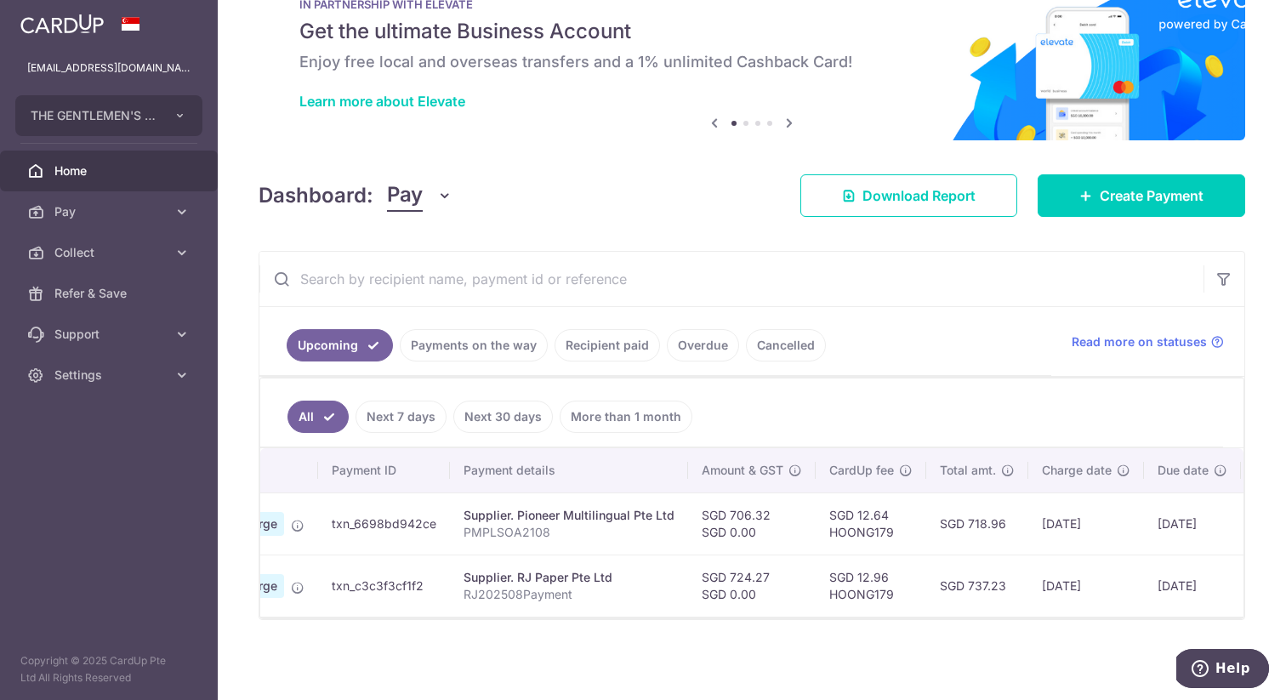
scroll to position [0, 162]
